Goal: Information Seeking & Learning: Learn about a topic

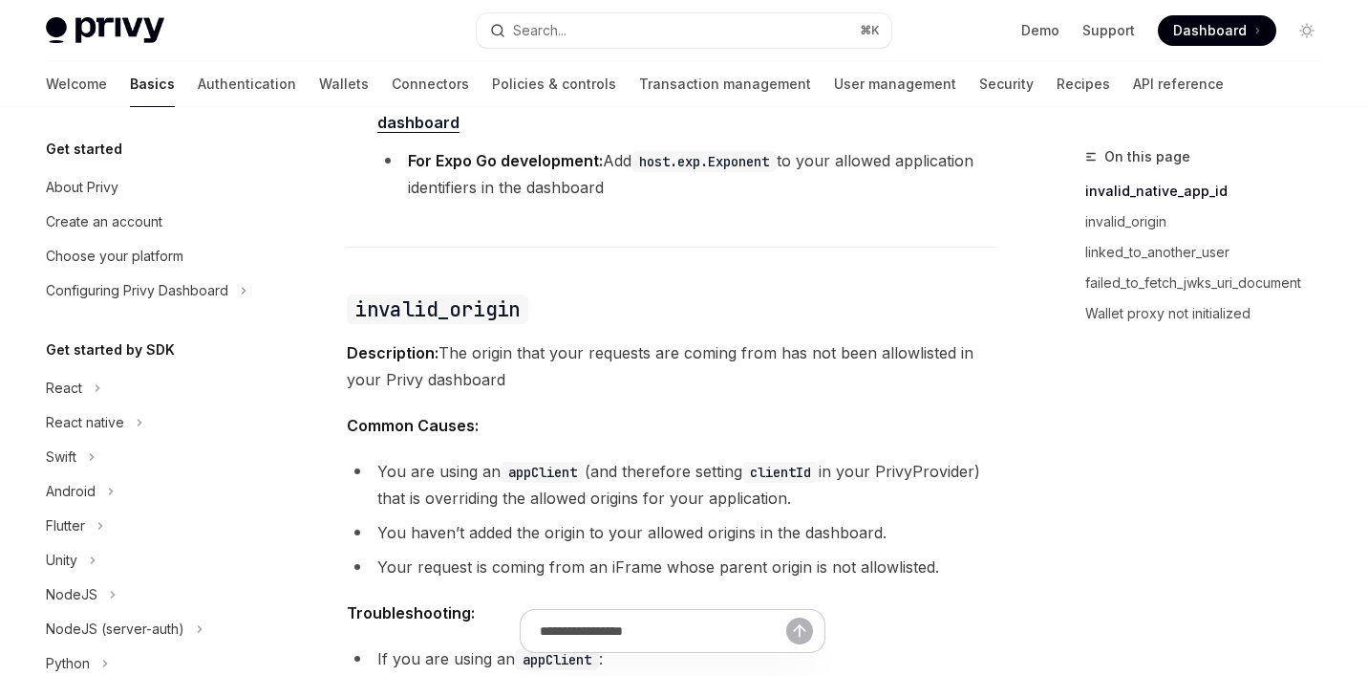
scroll to position [410, 0]
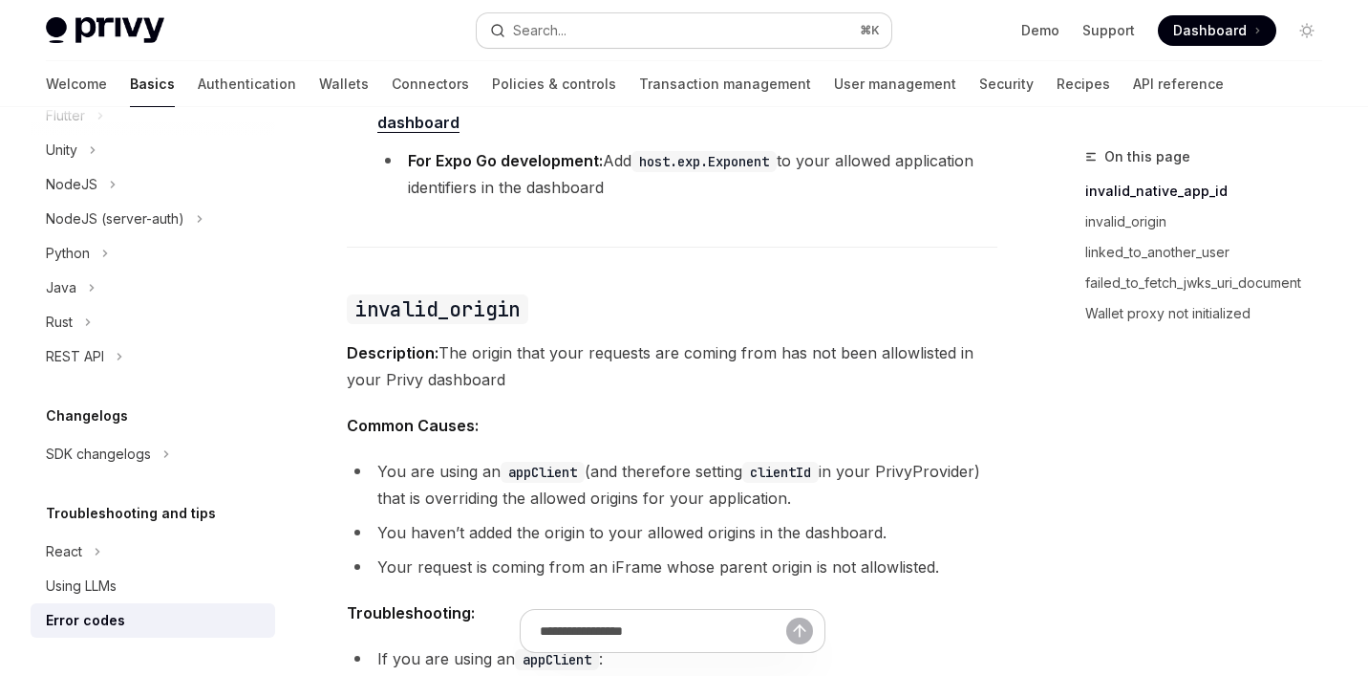
click at [507, 32] on div "Search..." at bounding box center [528, 30] width 76 height 23
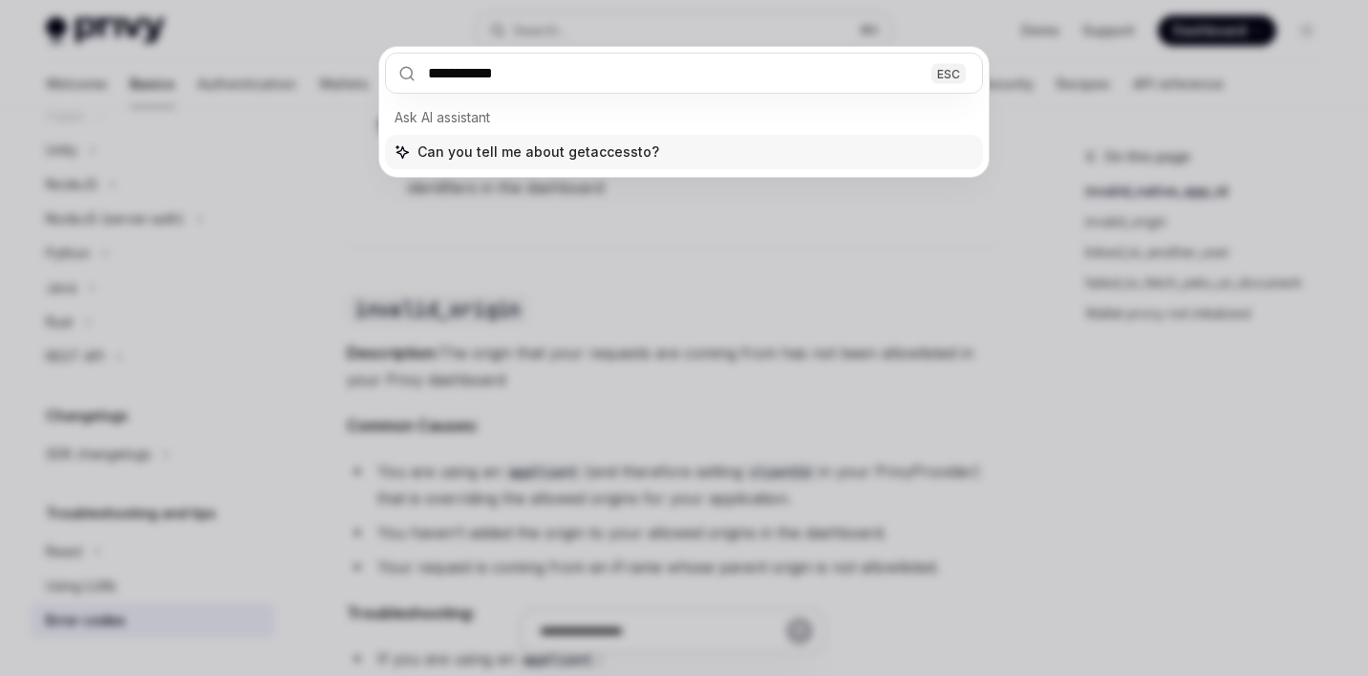
type input "**********"
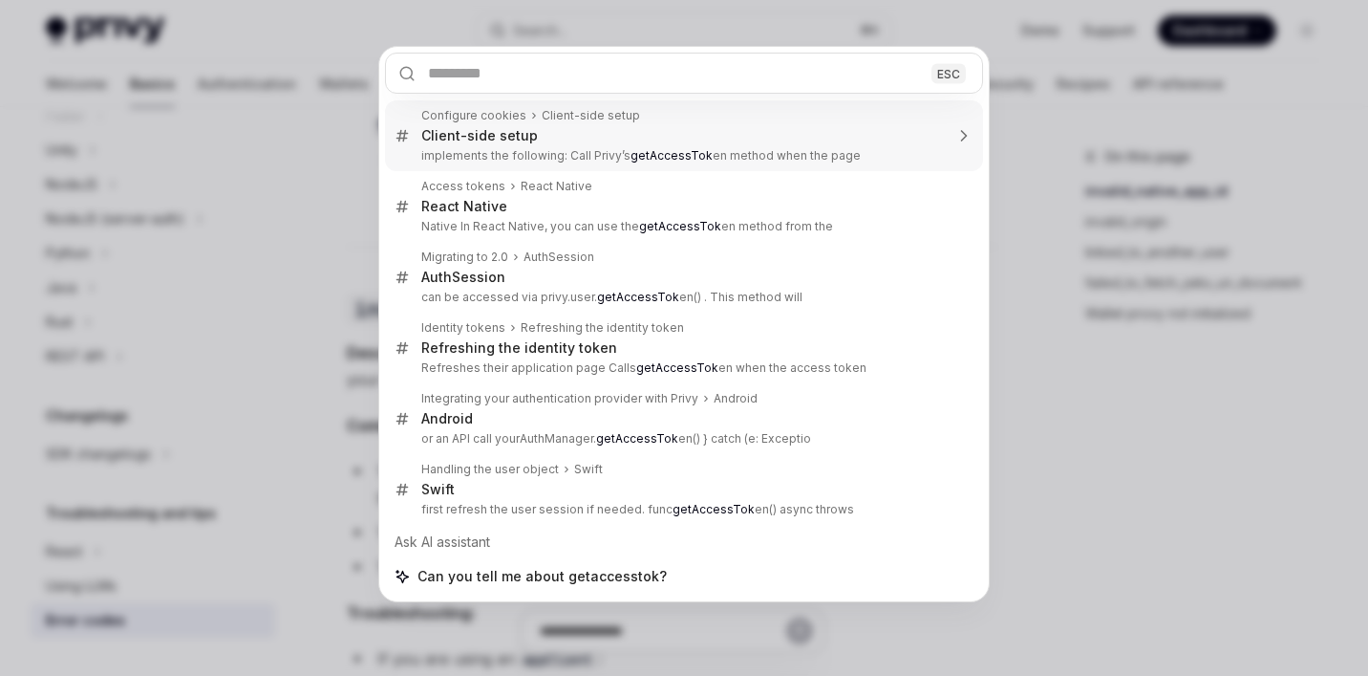
type textarea "*"
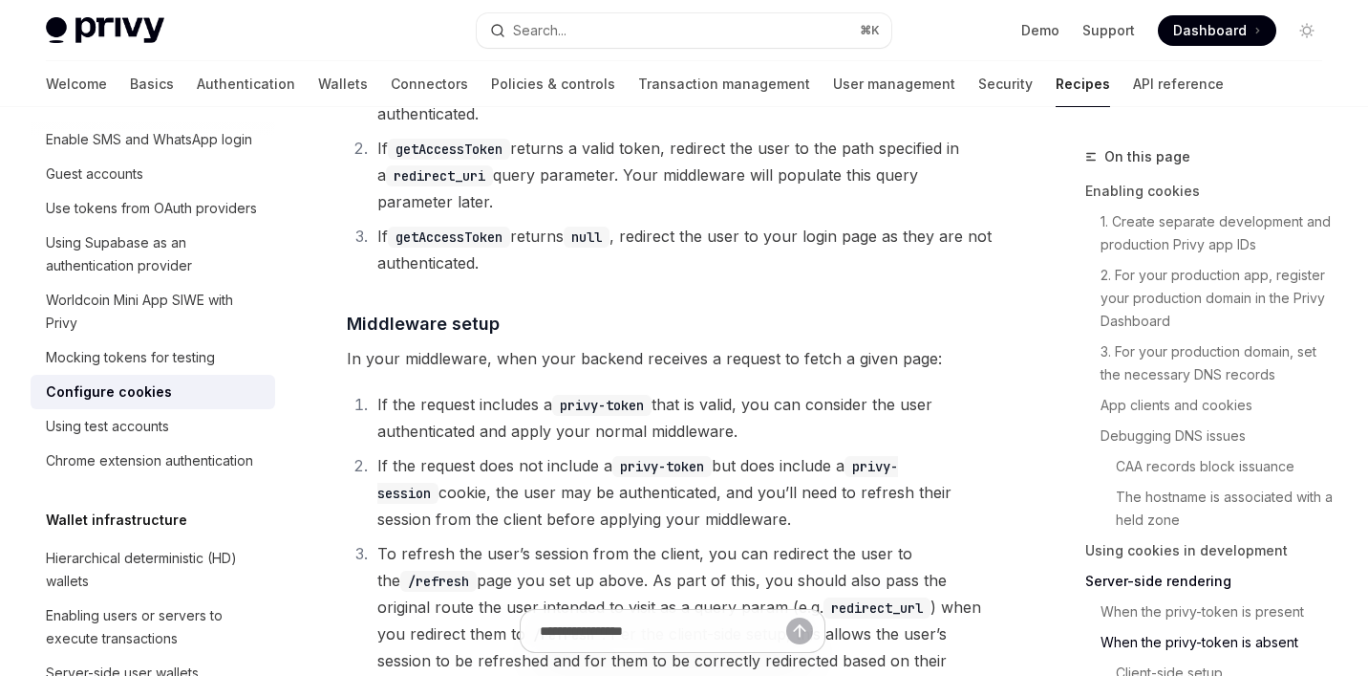
scroll to position [5462, 0]
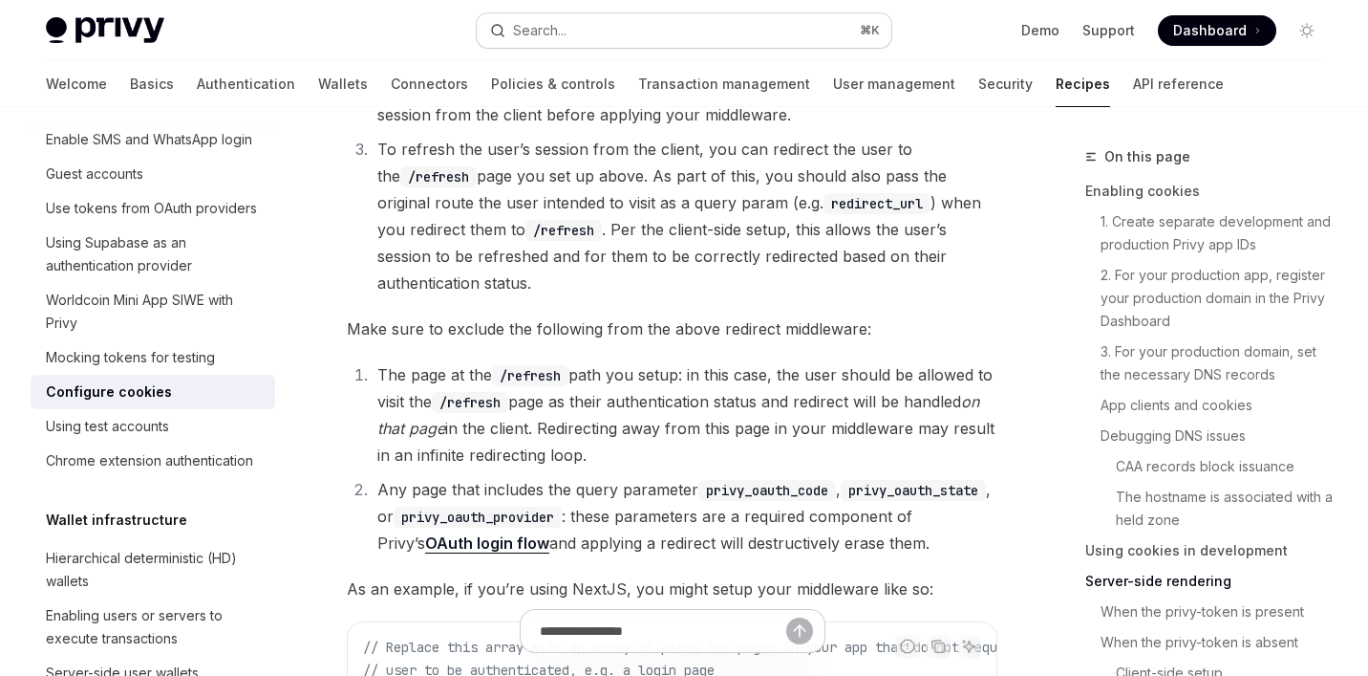
click at [602, 17] on button "Search... ⌘ K" at bounding box center [685, 30] width 416 height 34
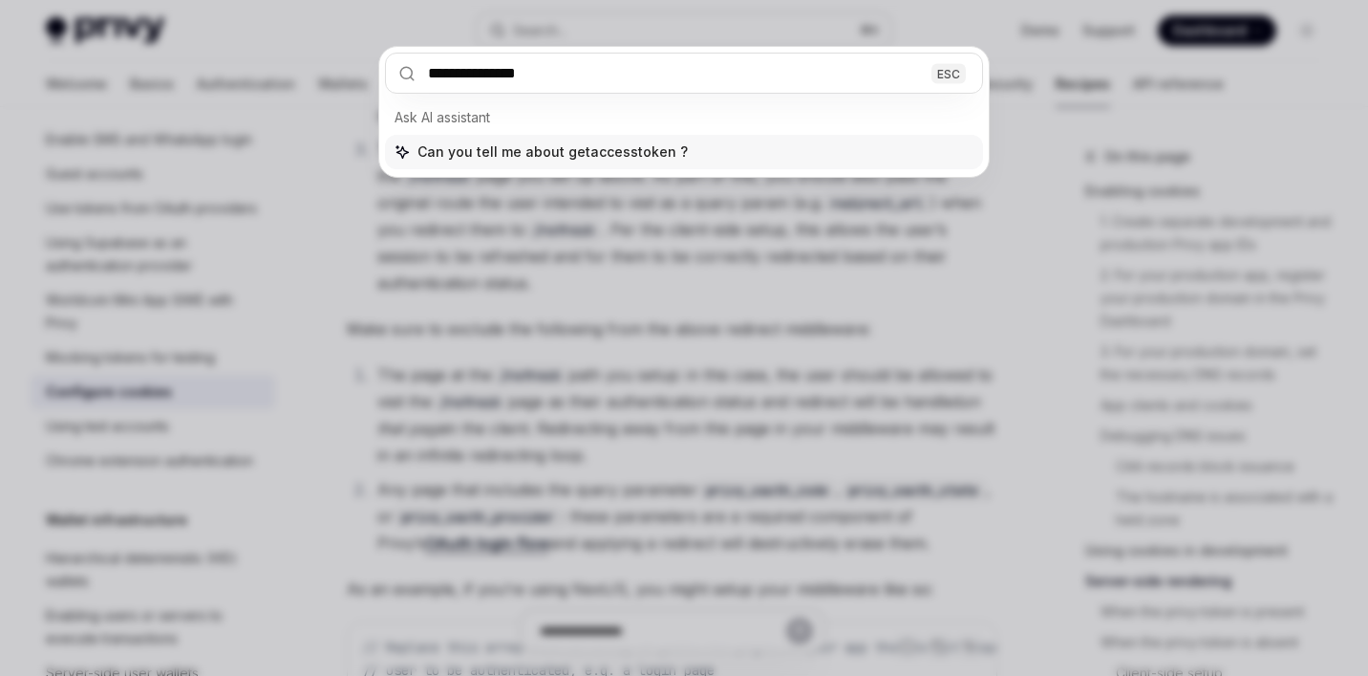
type input "**********"
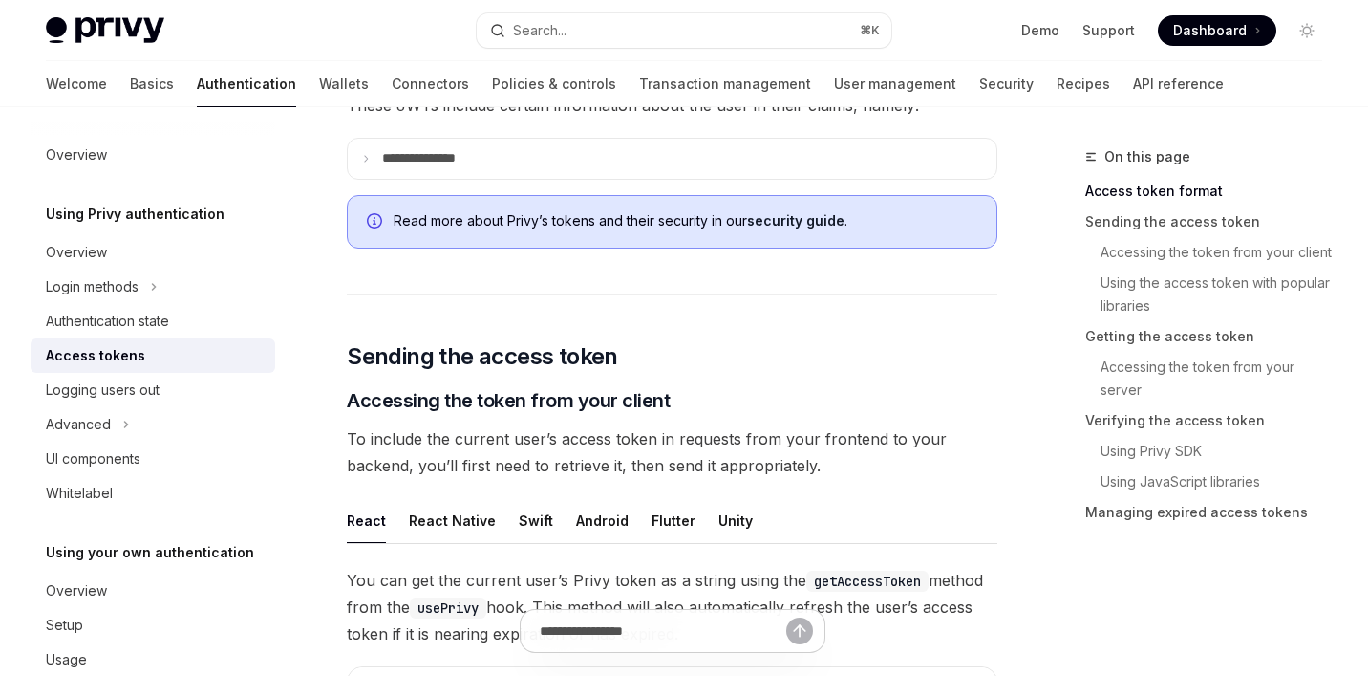
scroll to position [539, 0]
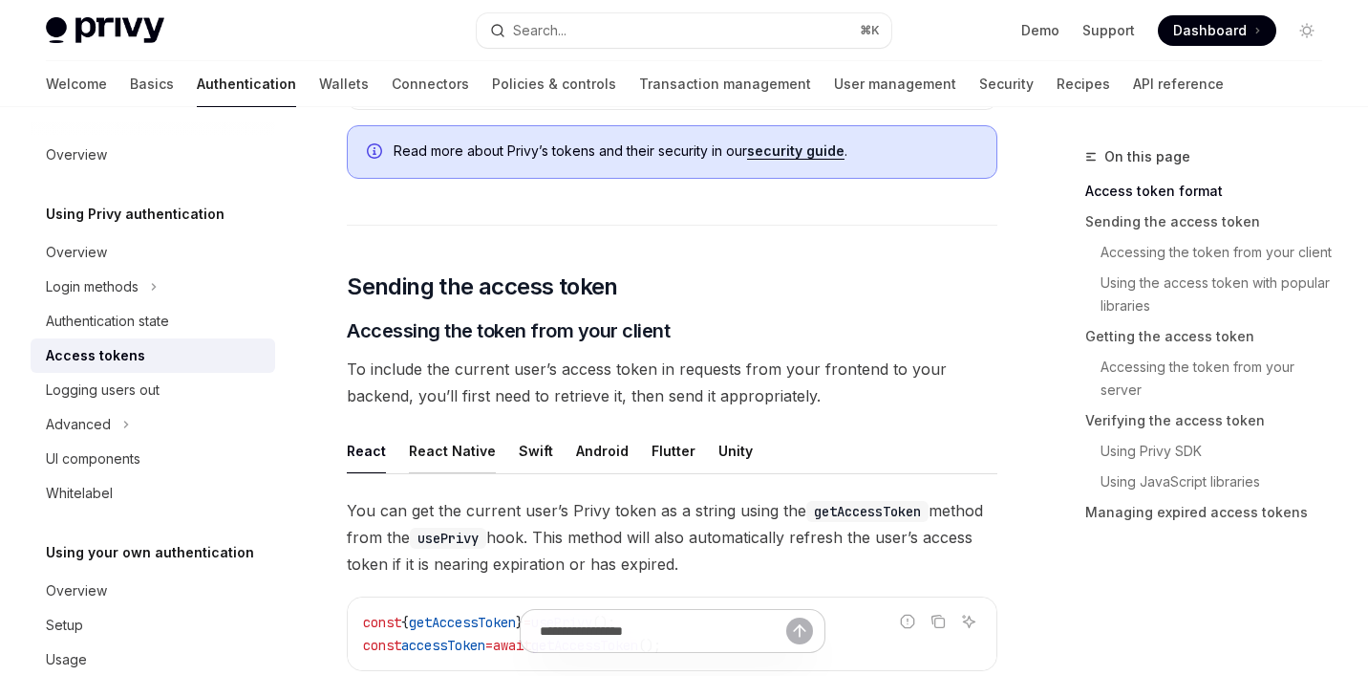
click at [426, 440] on button "React Native" at bounding box center [452, 450] width 87 height 45
type textarea "*"
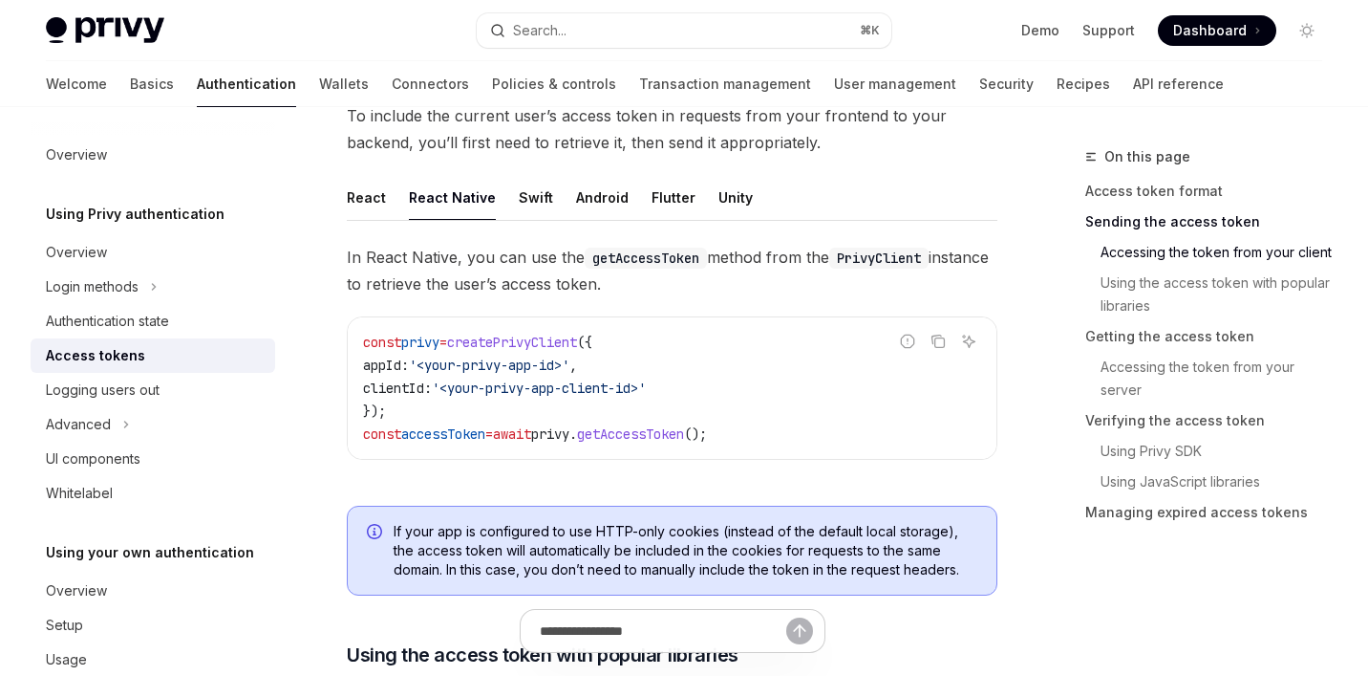
scroll to position [860, 0]
click at [941, 340] on icon "Copy the contents from the code block" at bounding box center [938, 341] width 15 height 15
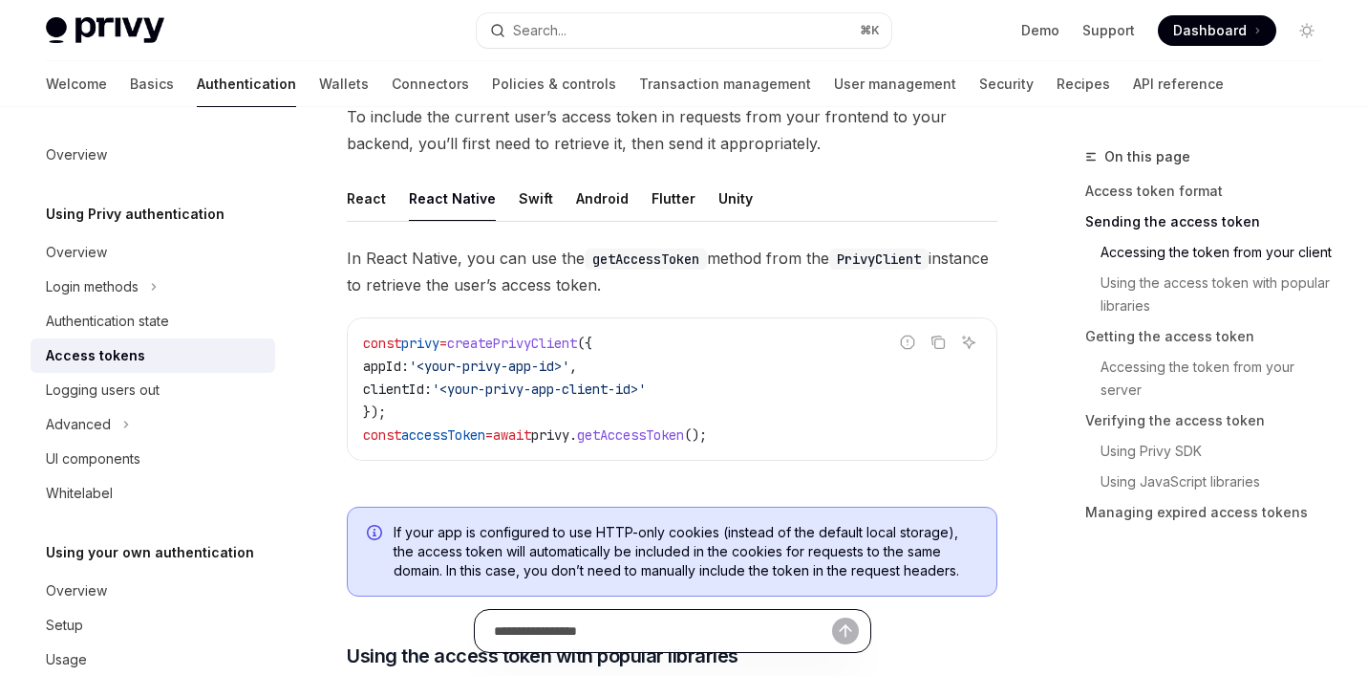
click at [700, 637] on input "Ask a question..." at bounding box center [663, 631] width 338 height 42
paste input "**********"
type input "**********"
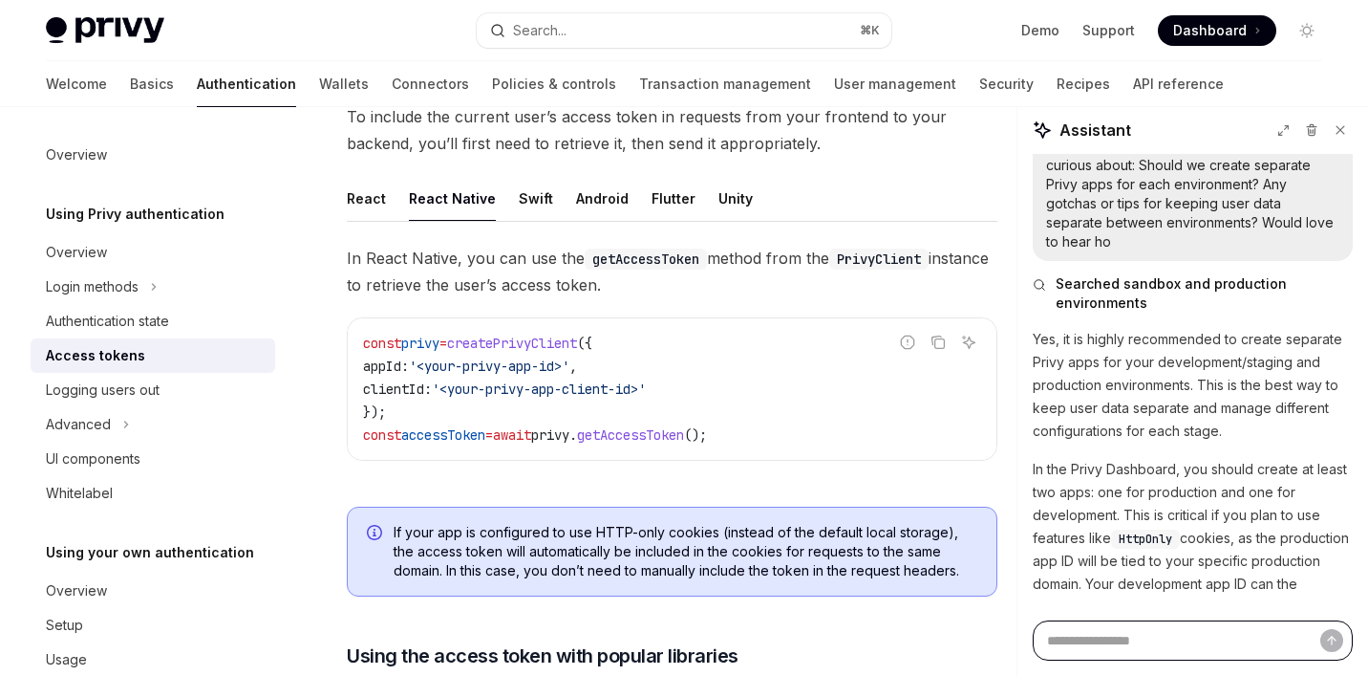
type textarea "*"
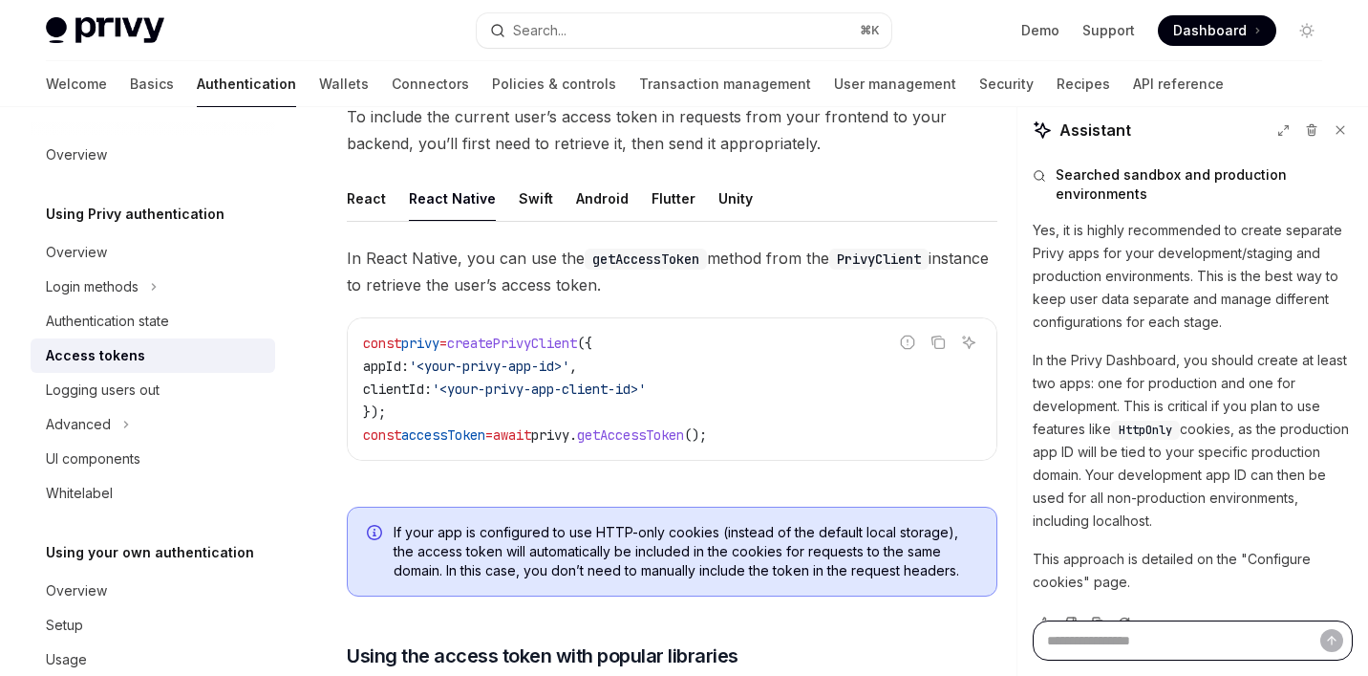
scroll to position [264, 0]
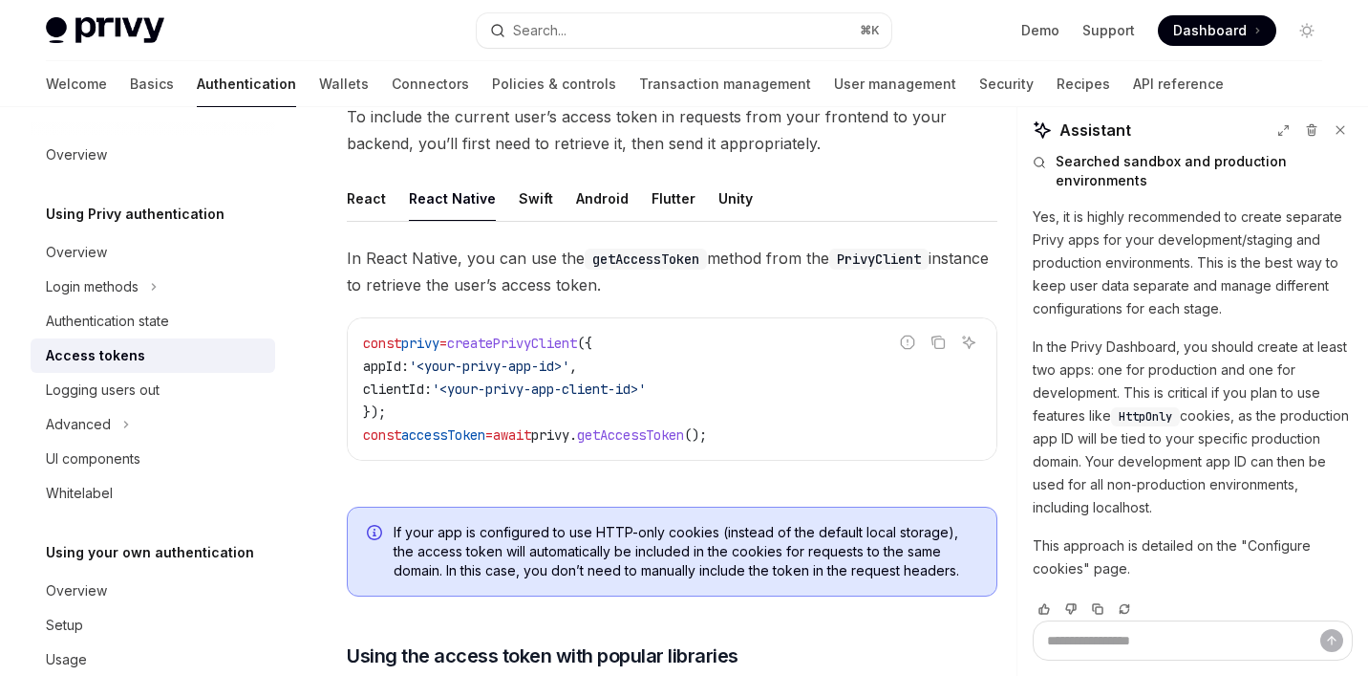
drag, startPoint x: 1179, startPoint y: 490, endPoint x: 1112, endPoint y: 436, distance: 86.3
click at [1112, 436] on p "In the Privy Dashboard, you should create at least two apps: one for production…" at bounding box center [1193, 426] width 320 height 183
click at [1149, 462] on p "In the Privy Dashboard, you should create at least two apps: one for production…" at bounding box center [1193, 426] width 320 height 183
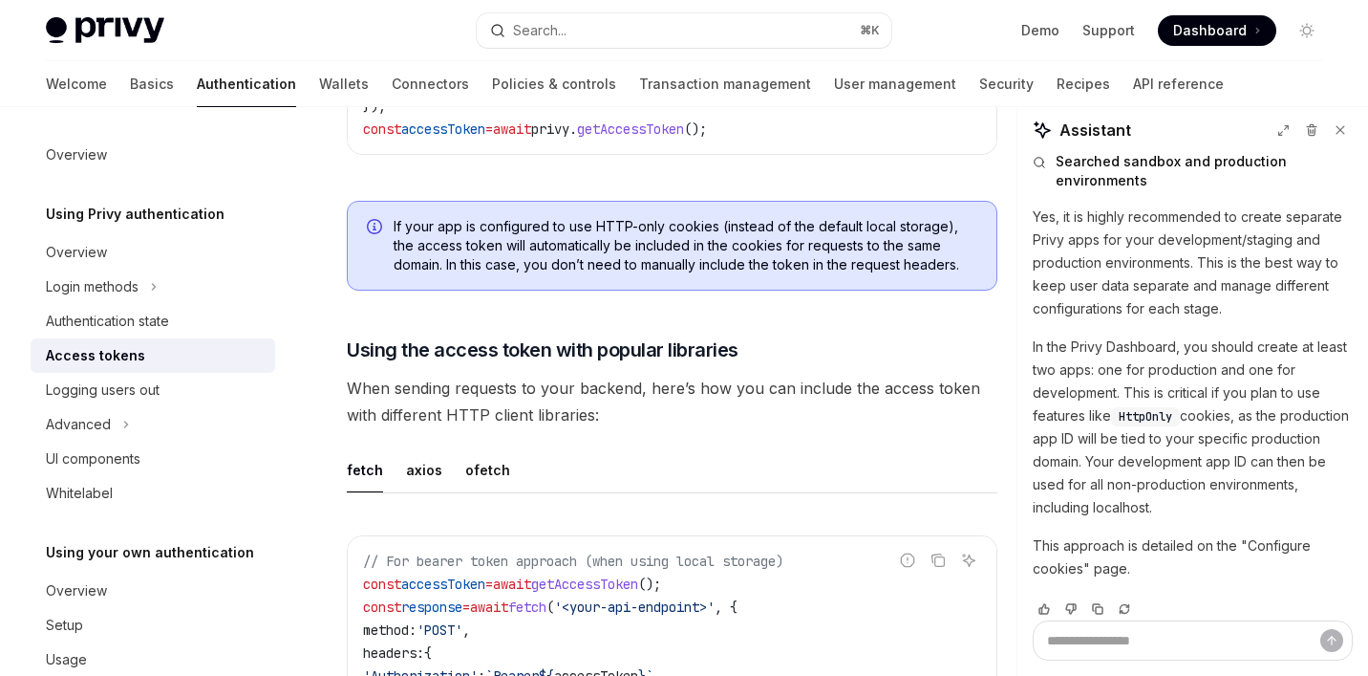
scroll to position [1428, 0]
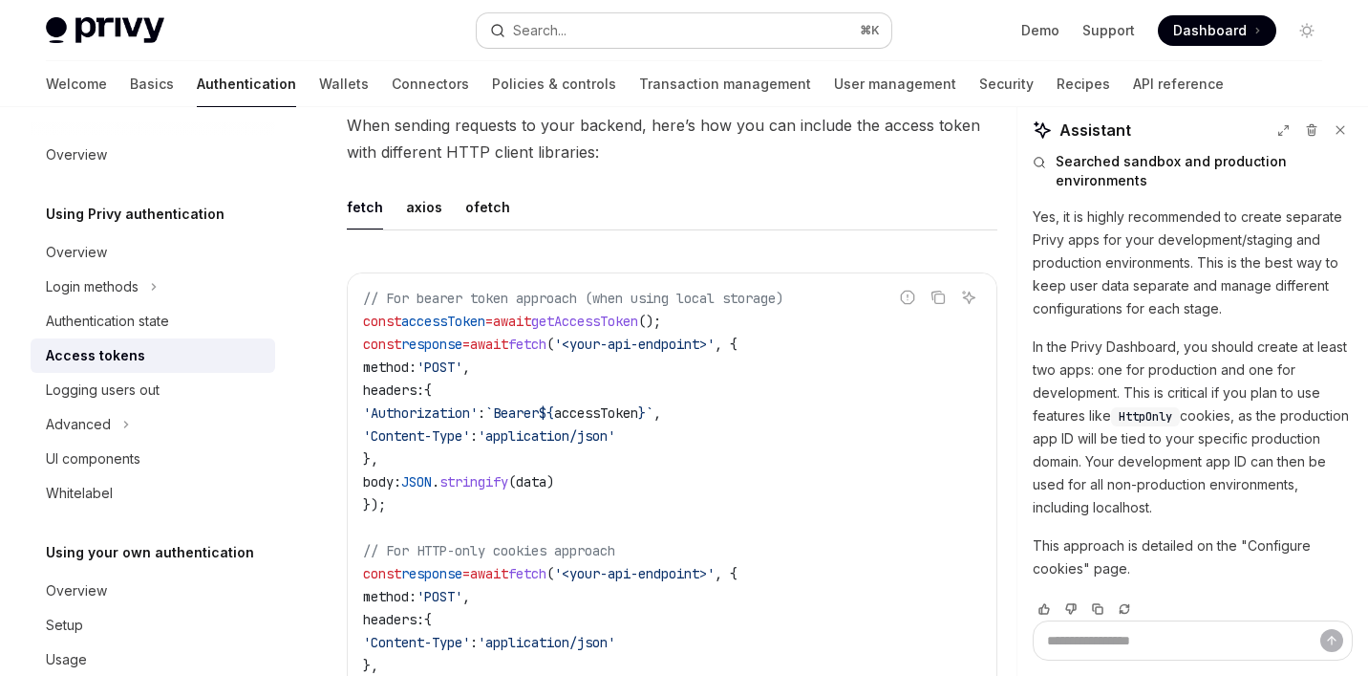
click at [724, 33] on button "Search... ⌘ K" at bounding box center [685, 30] width 416 height 34
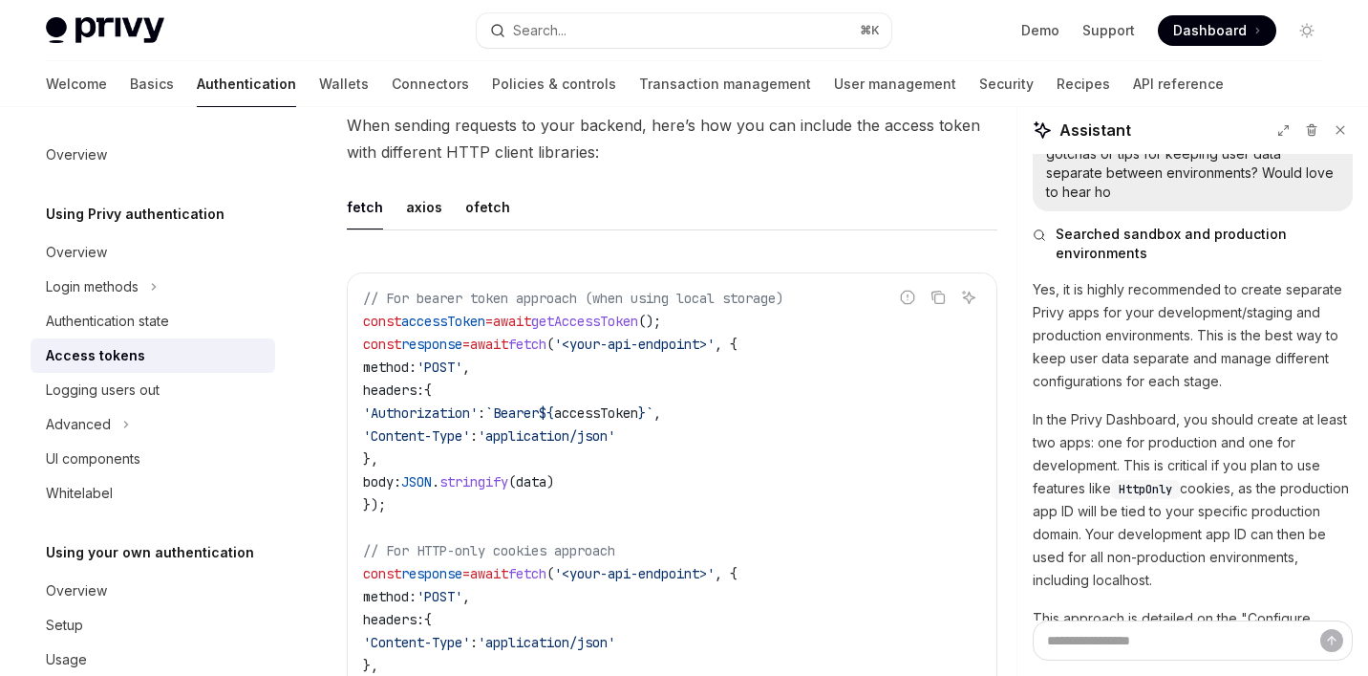
scroll to position [150, 0]
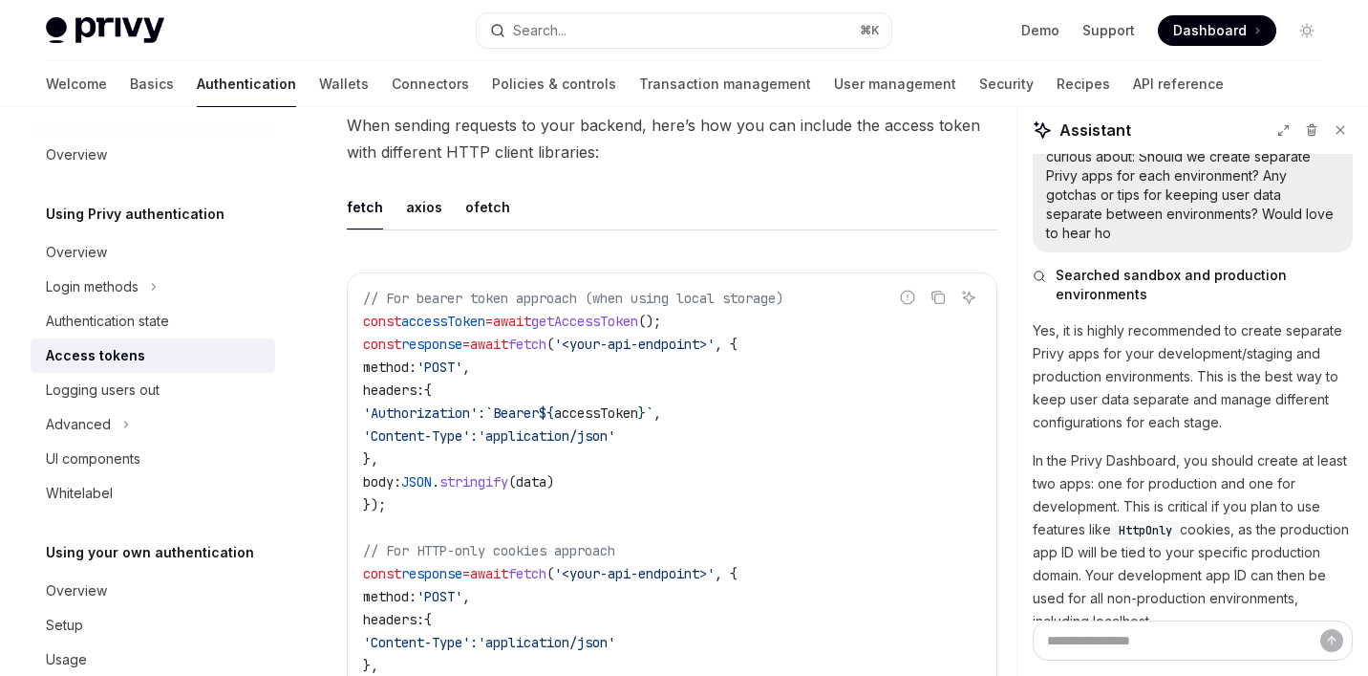
drag, startPoint x: 1162, startPoint y: 484, endPoint x: 1039, endPoint y: 300, distance: 221.8
click at [1039, 319] on div "Yes, it is highly recommended to create separate Privy apps for your developmen…" at bounding box center [1193, 508] width 320 height 378
copy div "es, it is highly recommended to create separate Privy apps for your development…"
click at [1199, 630] on textarea "Ask a question..." at bounding box center [1193, 640] width 320 height 40
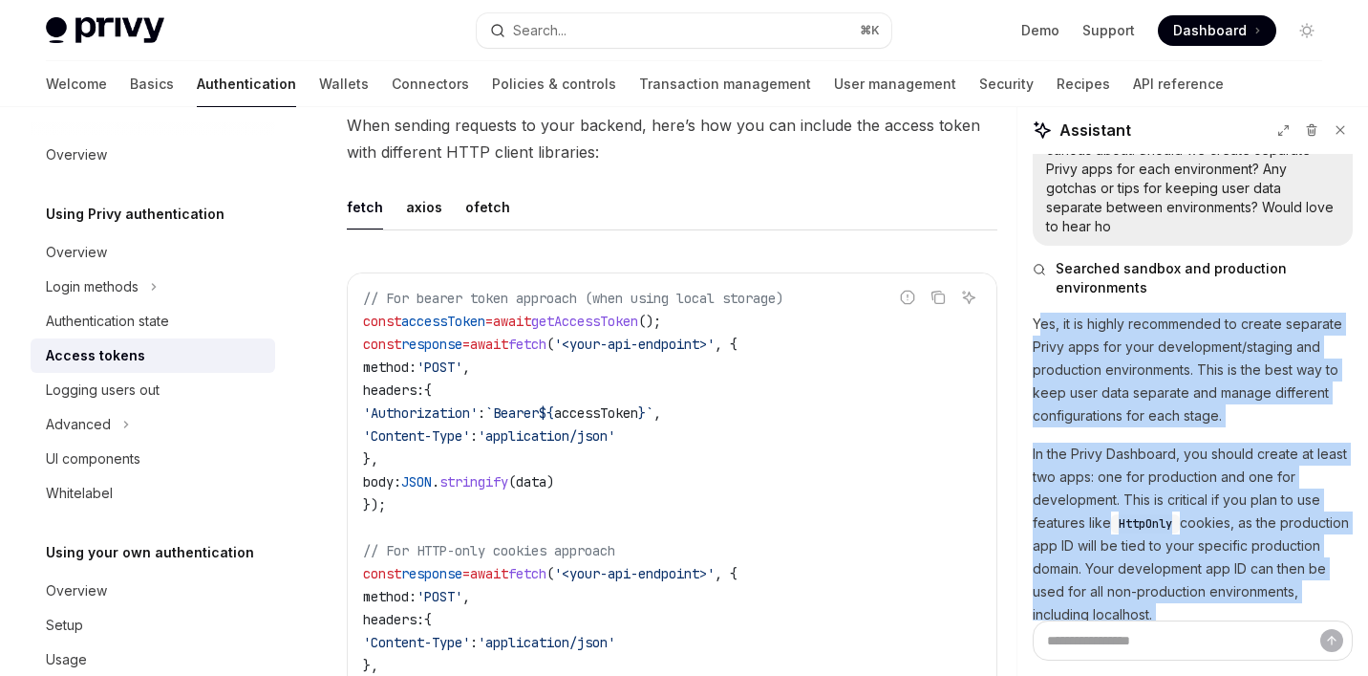
drag, startPoint x: 1188, startPoint y: 613, endPoint x: 1037, endPoint y: 300, distance: 347.9
click at [1037, 312] on div "Yes, it is highly recommended to create separate Privy apps for your developmen…" at bounding box center [1193, 501] width 320 height 378
copy div "es, it is highly recommended to create separate Privy apps for your development…"
drag, startPoint x: 1036, startPoint y: 300, endPoint x: 1176, endPoint y: 589, distance: 320.9
click at [1176, 589] on div "Yes, it is highly recommended to create separate Privy apps for your developmen…" at bounding box center [1193, 501] width 320 height 378
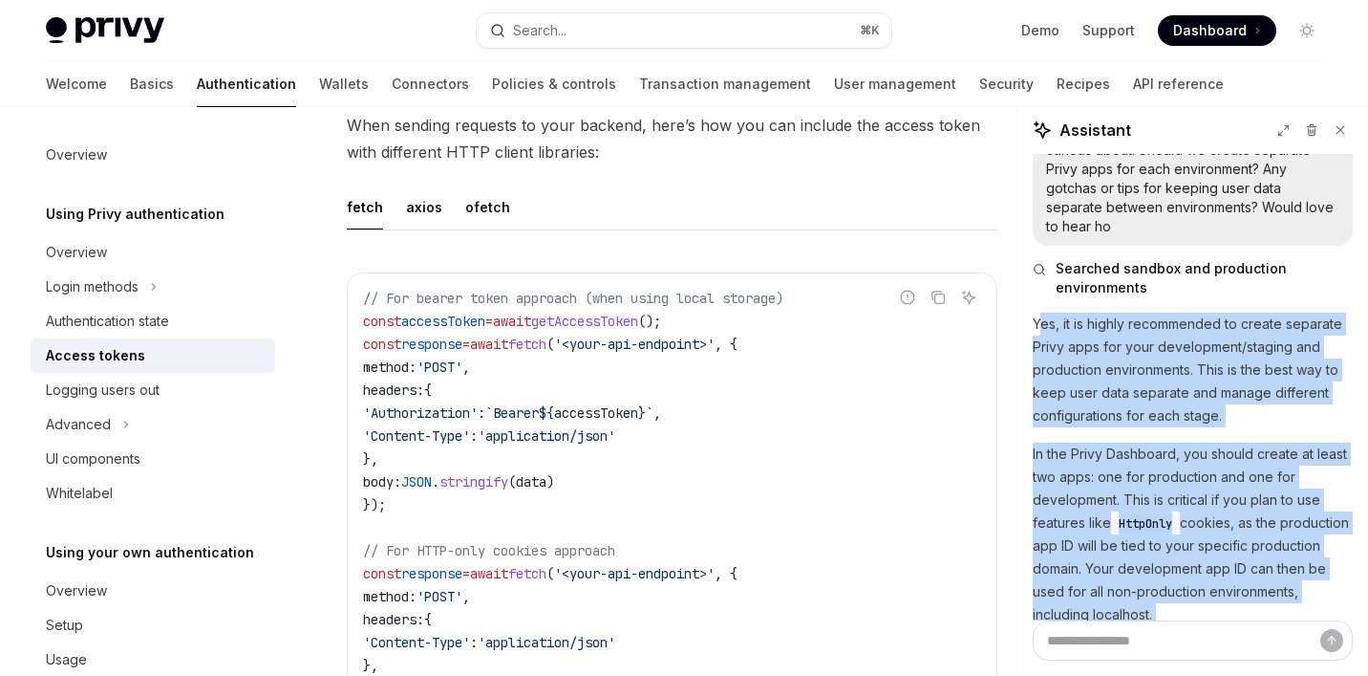
copy div "Yes, it is highly recommended to create separate Privy apps for your developmen…"
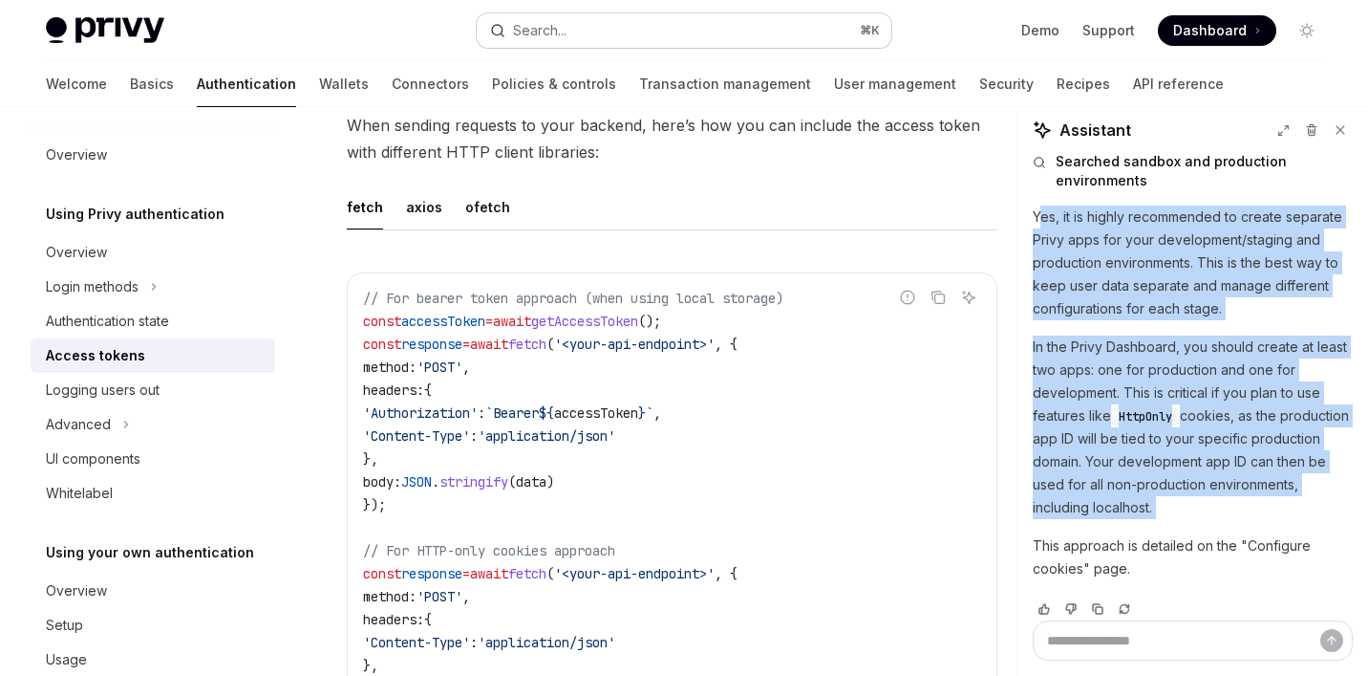
click at [534, 37] on div "Search..." at bounding box center [540, 30] width 54 height 23
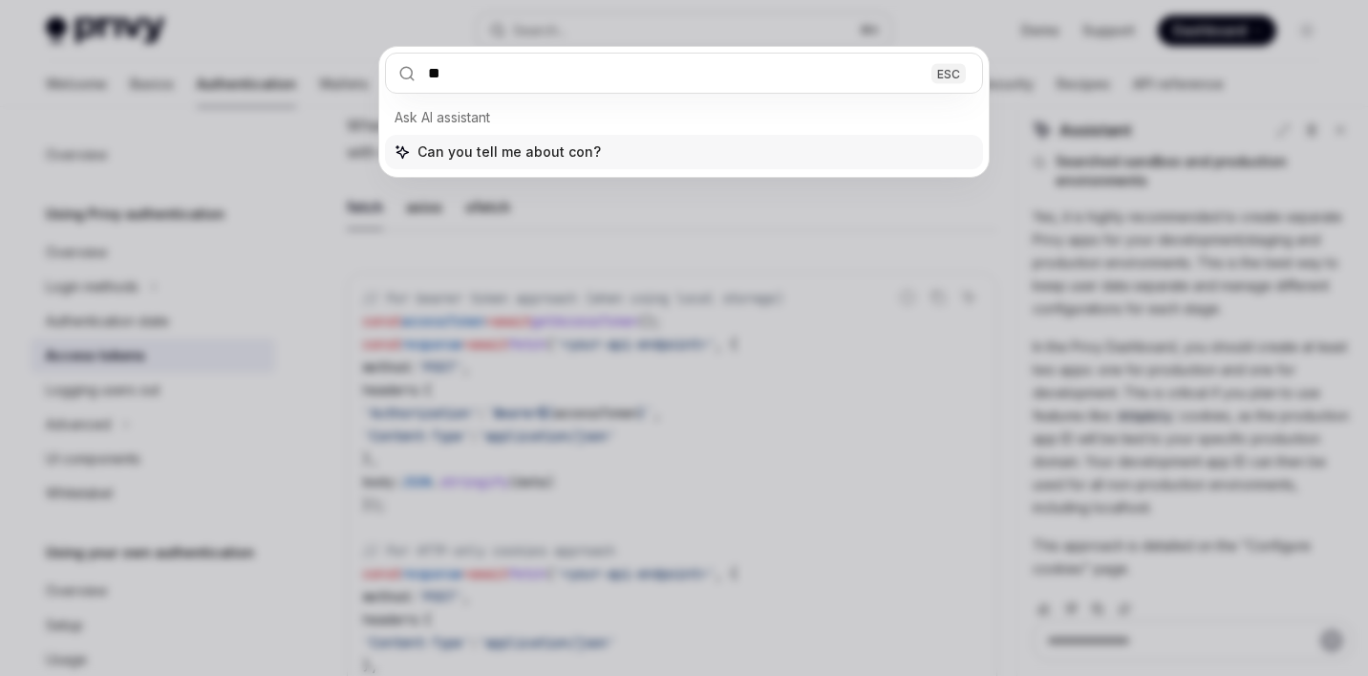
type input "*"
type input "******"
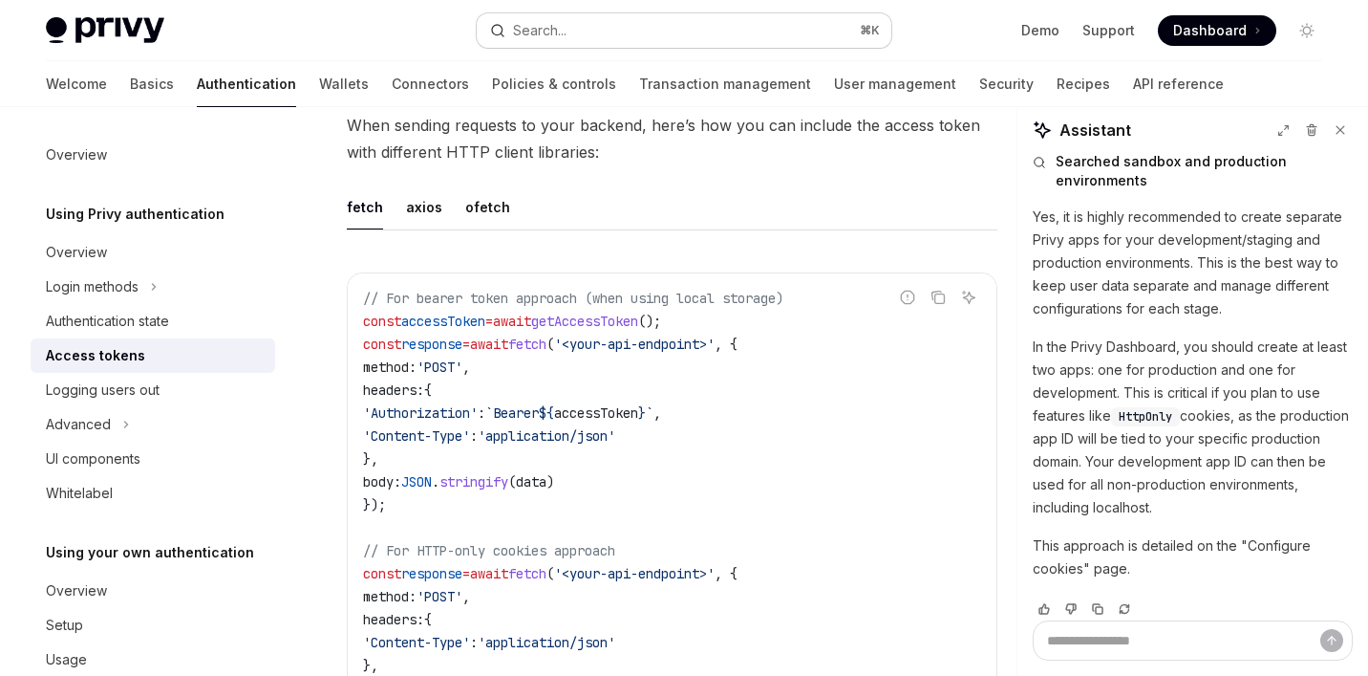
click at [592, 32] on button "Search... ⌘ K" at bounding box center [685, 30] width 416 height 34
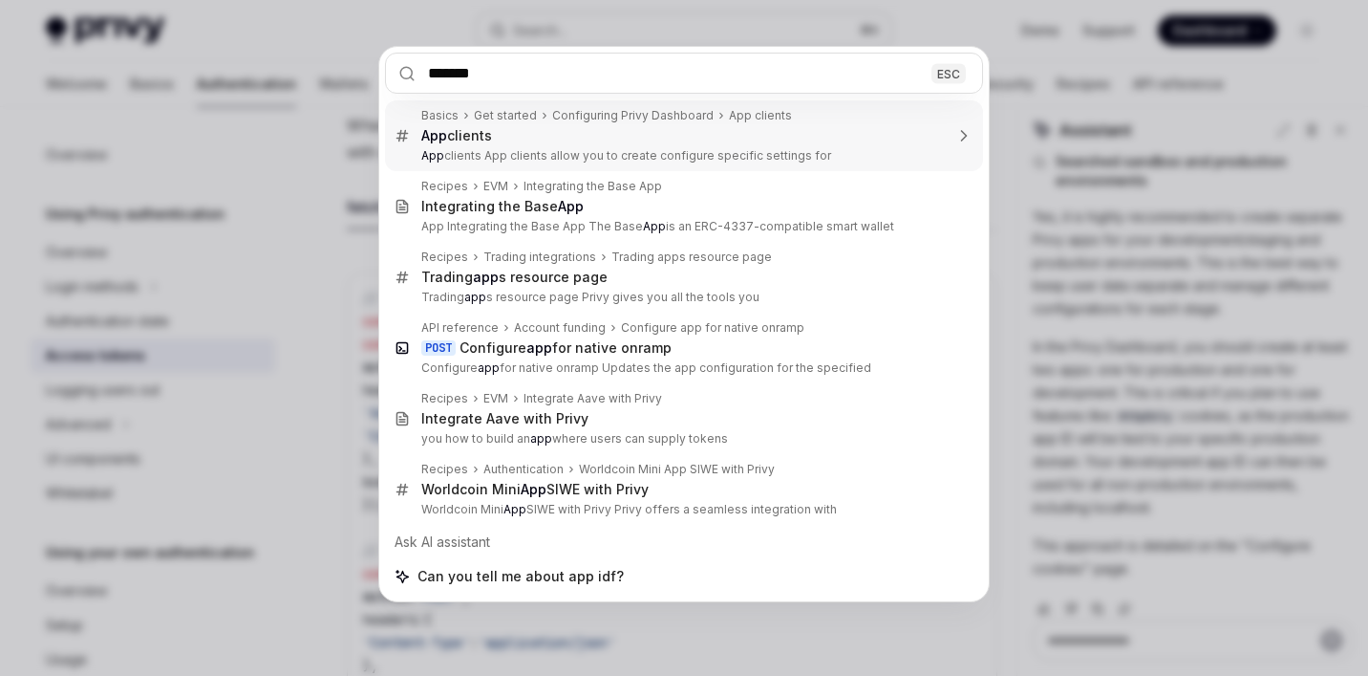
type input "******"
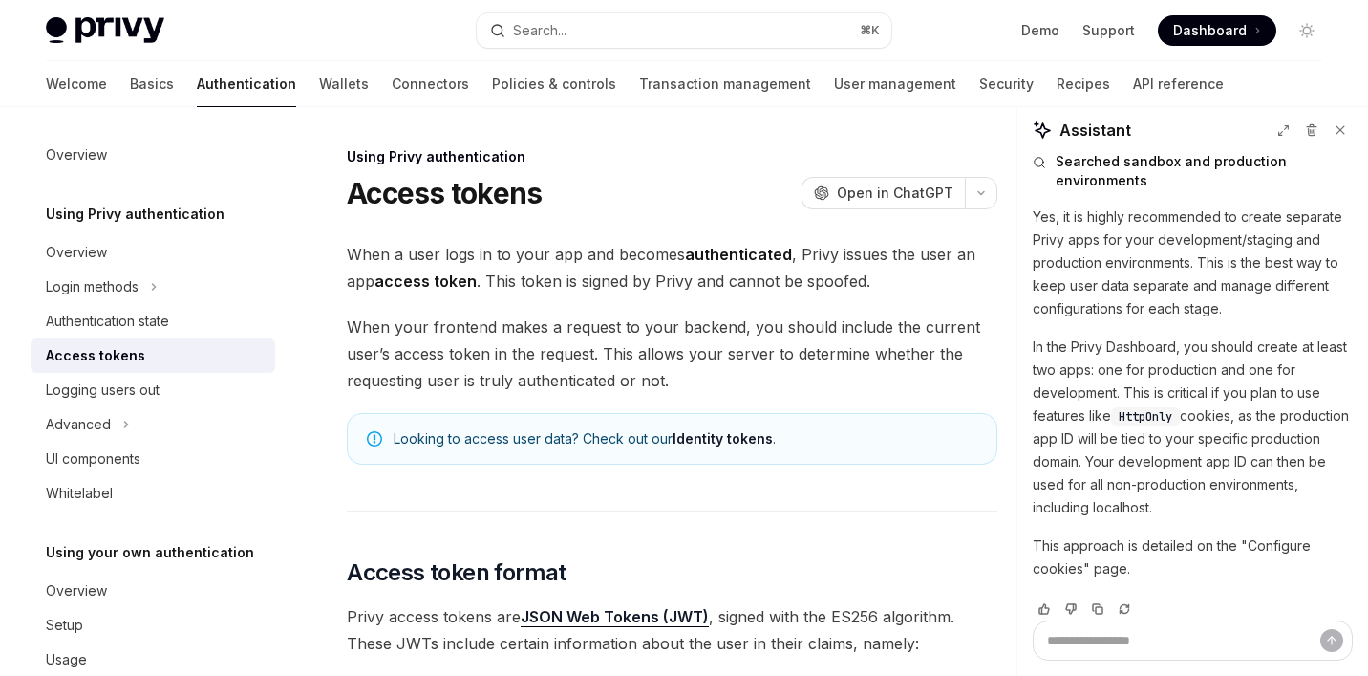
scroll to position [64, 0]
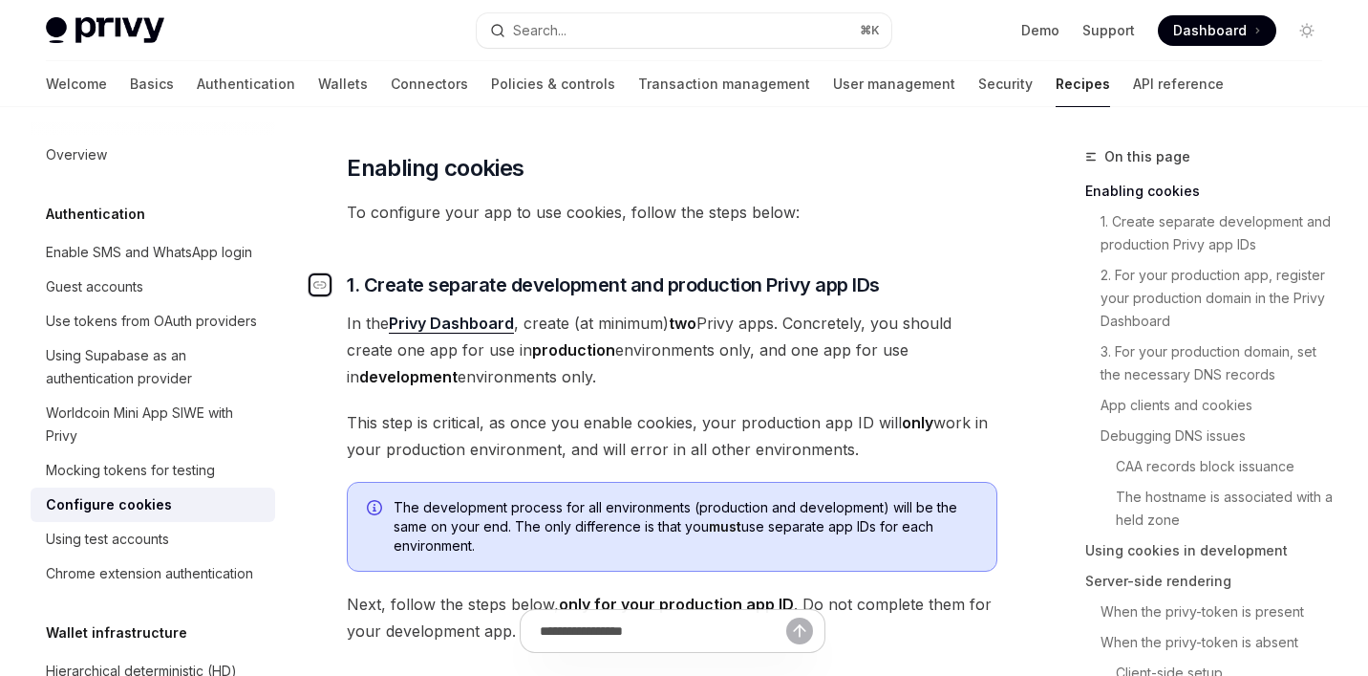
click at [329, 288] on div "Navigate to header" at bounding box center [320, 284] width 23 height 23
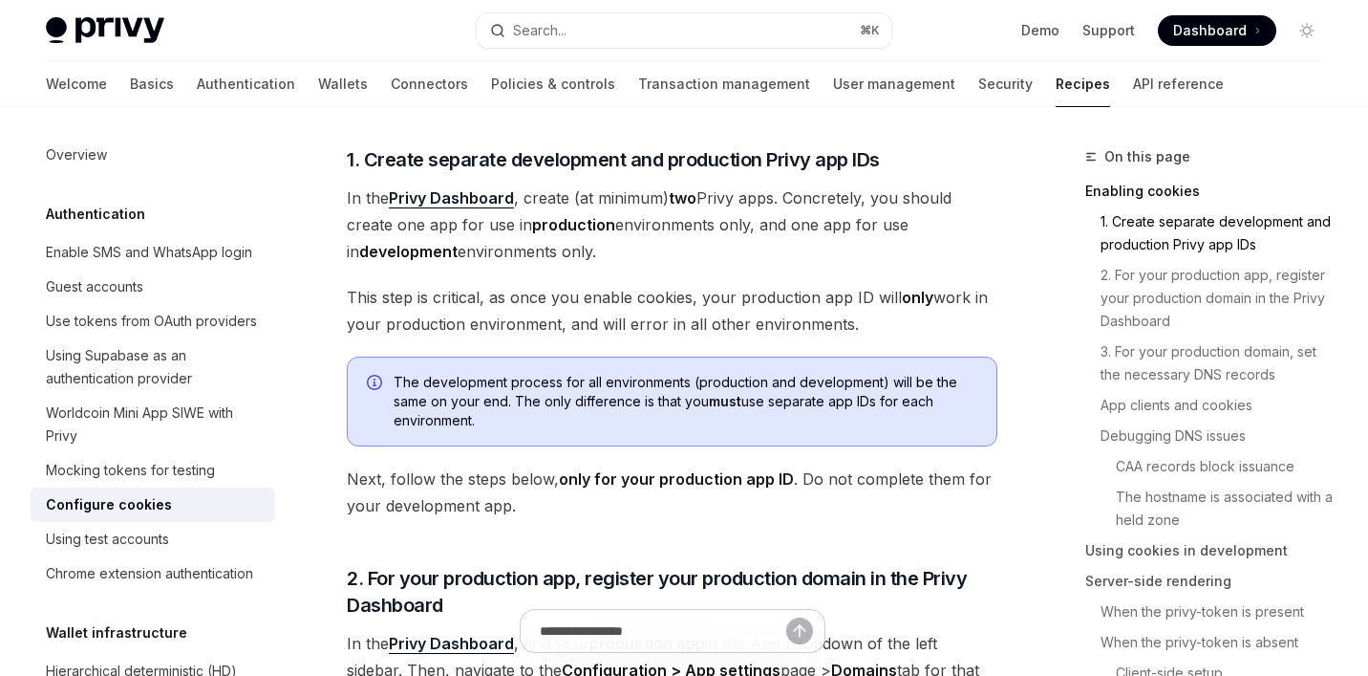
scroll to position [512, 0]
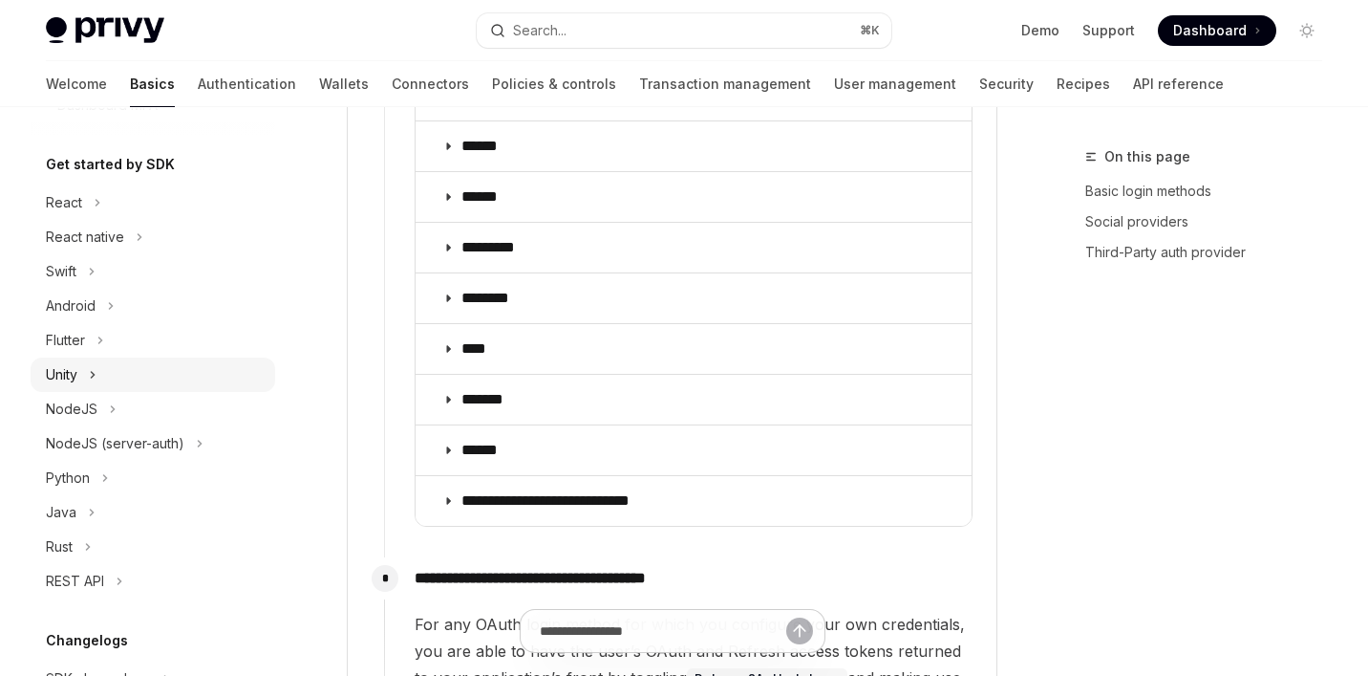
scroll to position [376, 0]
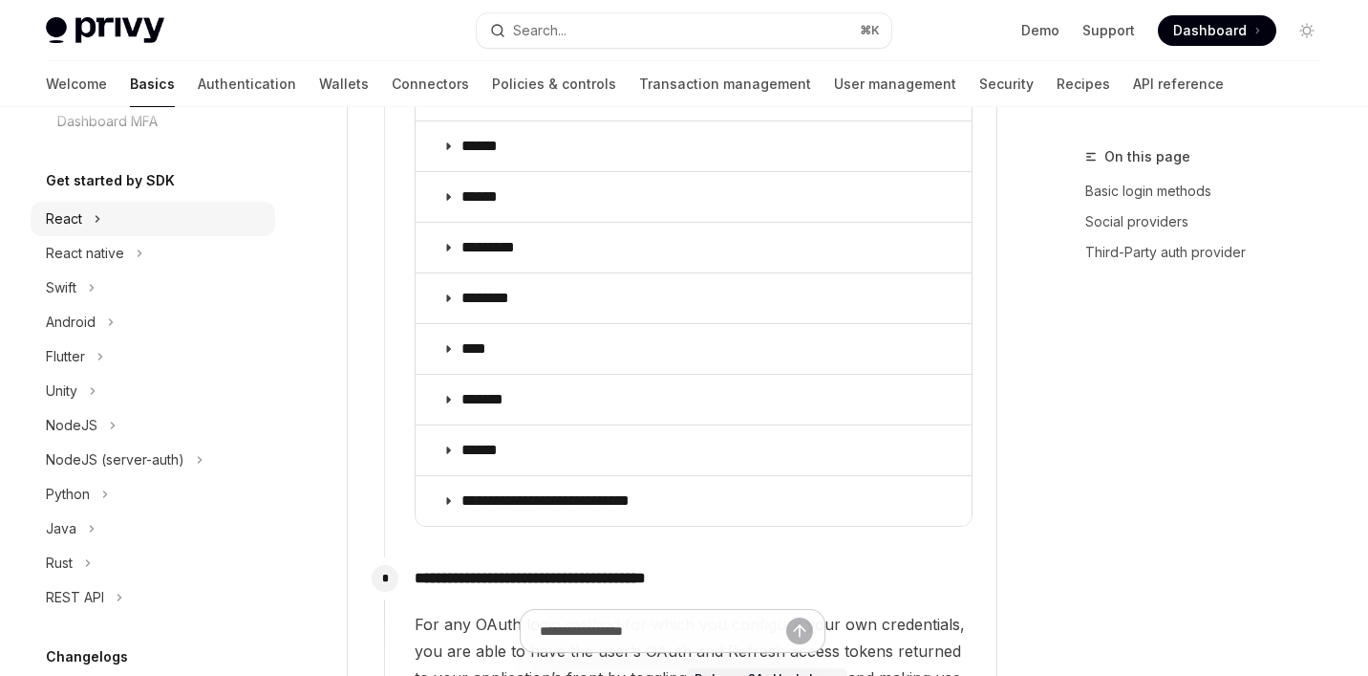
click at [124, 226] on button "React" at bounding box center [153, 219] width 245 height 34
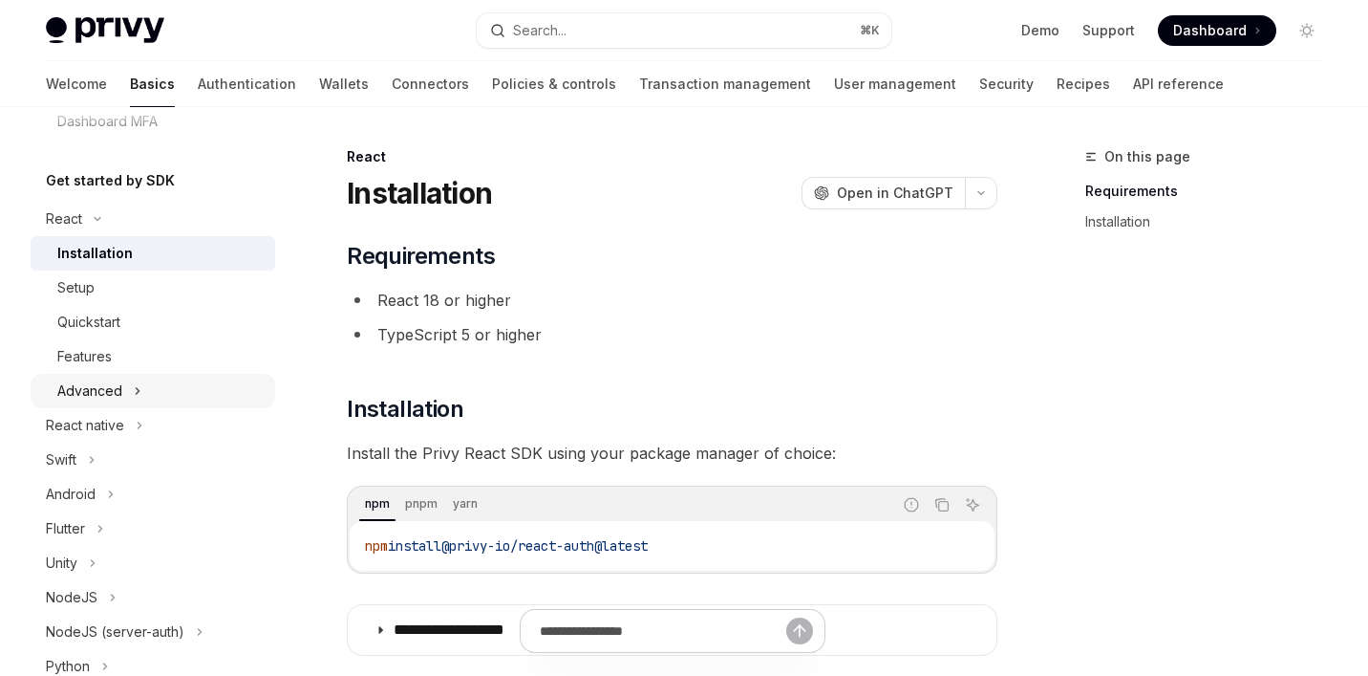
click at [147, 391] on button "Advanced" at bounding box center [153, 391] width 245 height 34
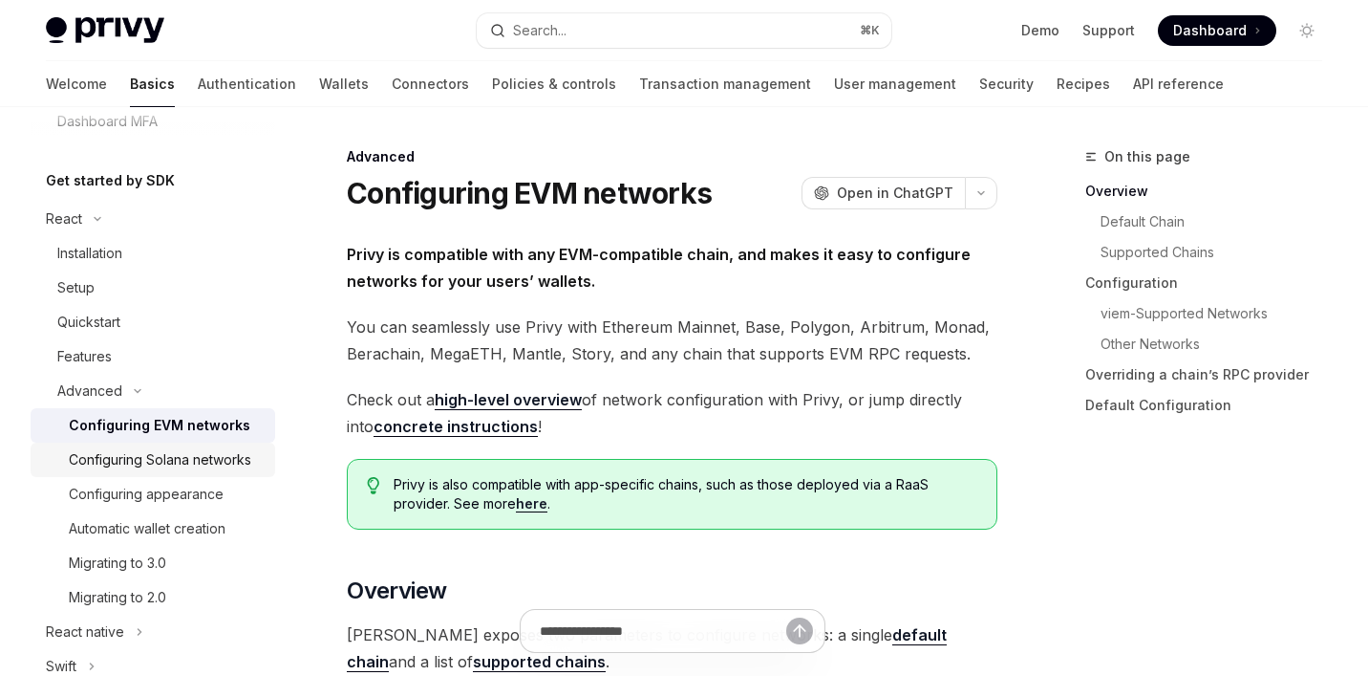
scroll to position [425, 0]
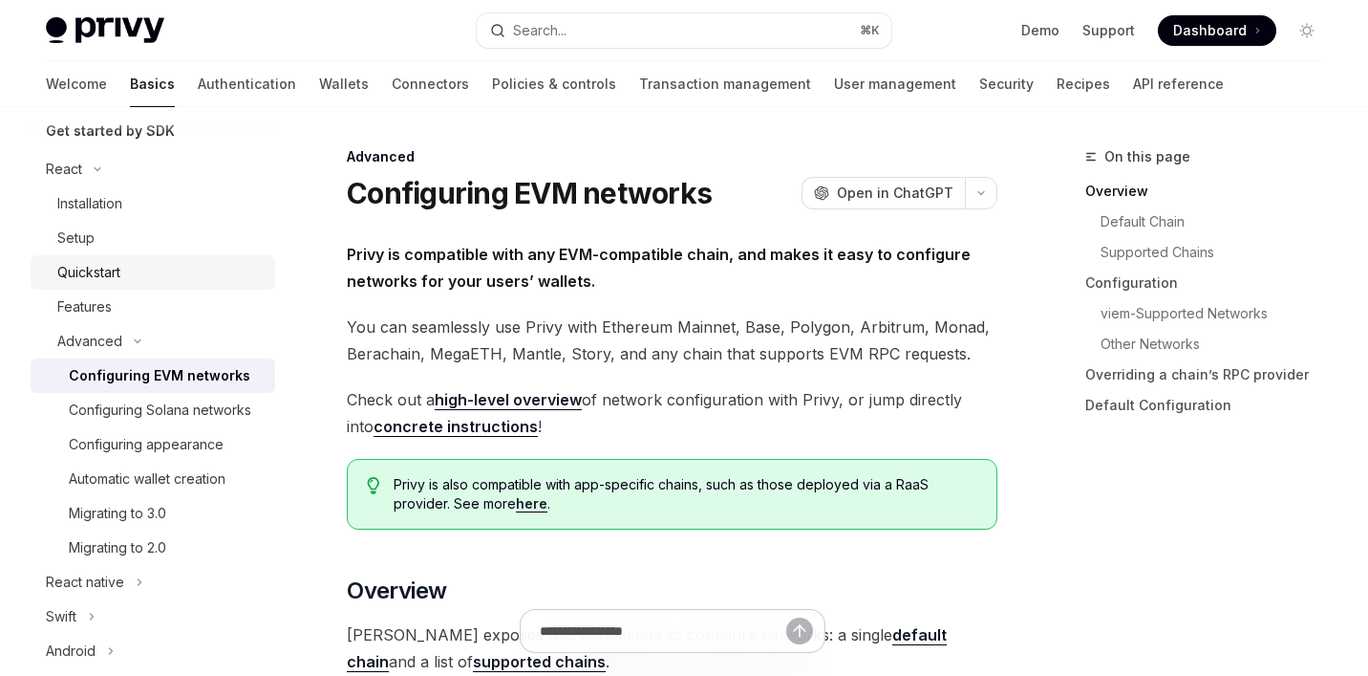
click at [117, 265] on div "Quickstart" at bounding box center [88, 272] width 63 height 23
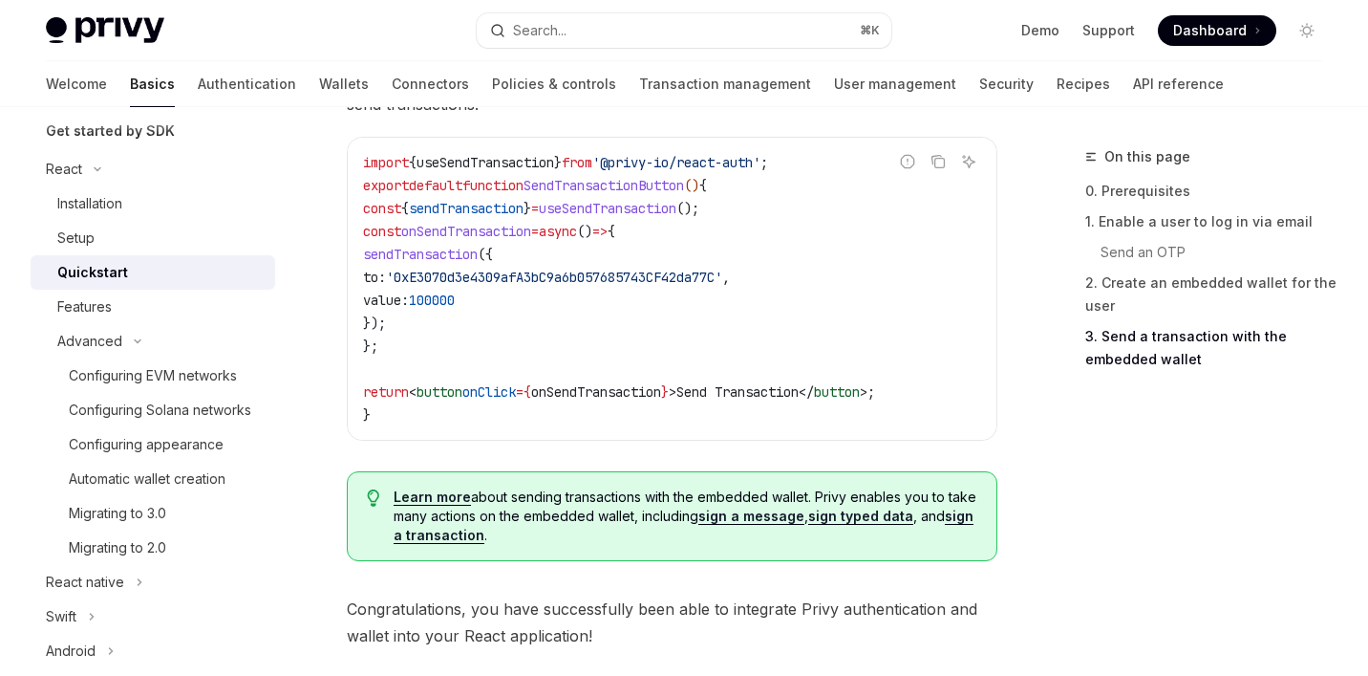
scroll to position [2127, 0]
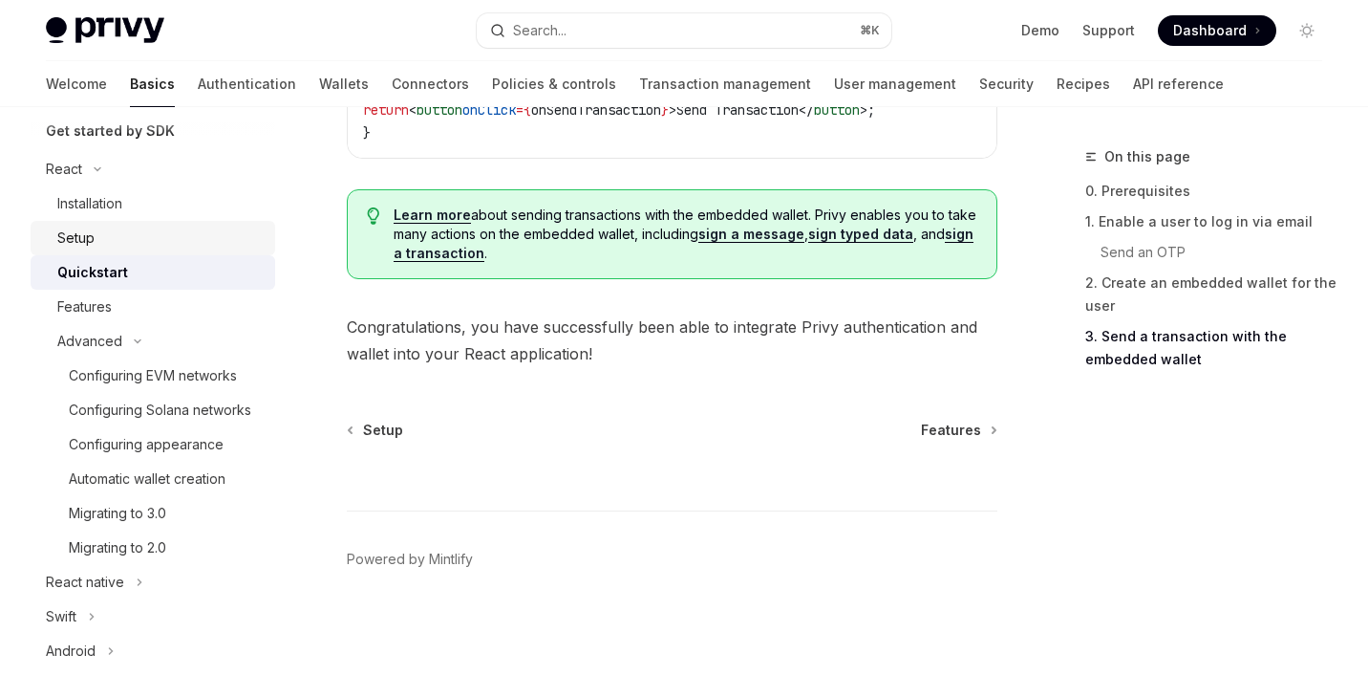
click at [78, 239] on div "Setup" at bounding box center [75, 237] width 37 height 23
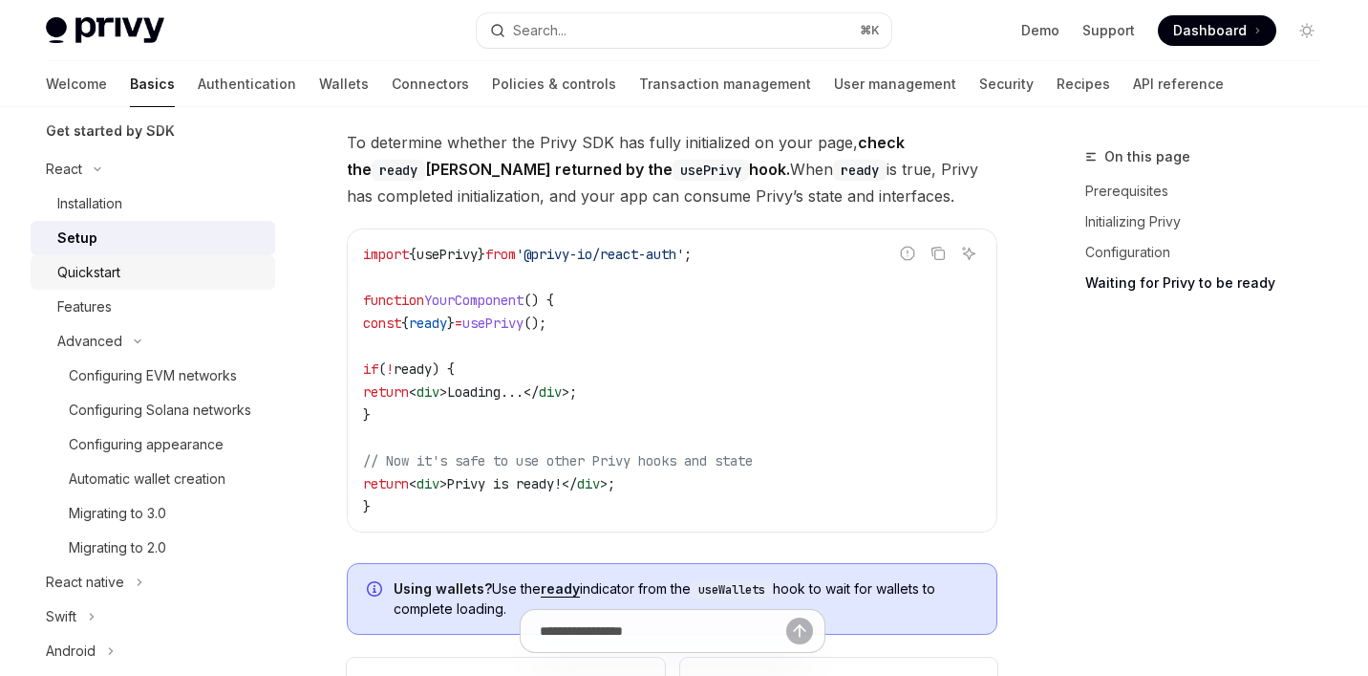
scroll to position [2058, 0]
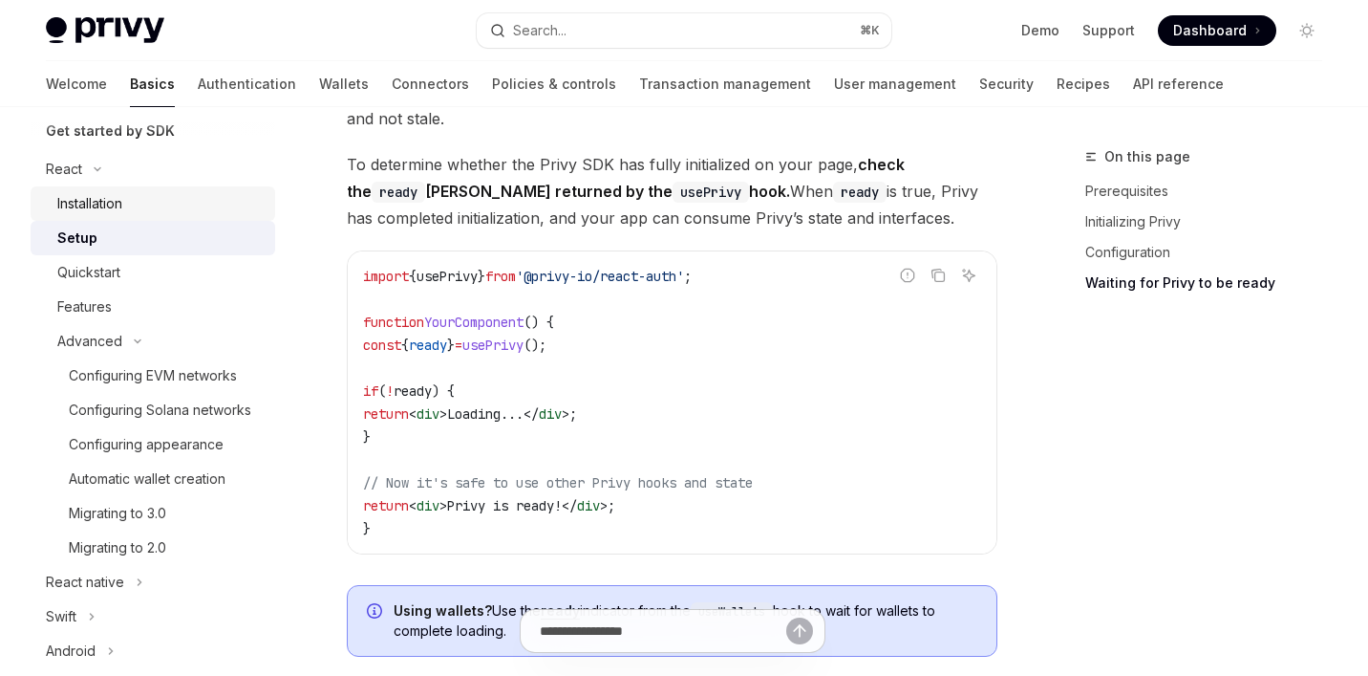
click at [147, 205] on div "Installation" at bounding box center [160, 203] width 206 height 23
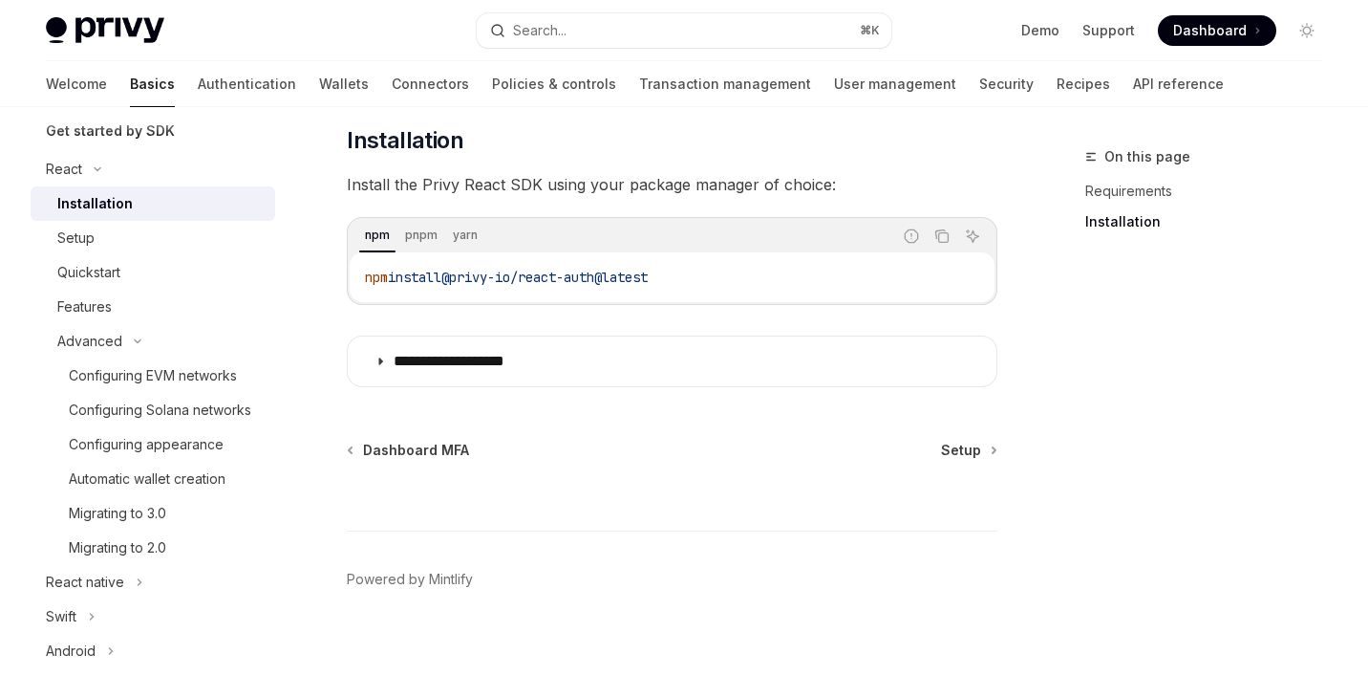
scroll to position [289, 0]
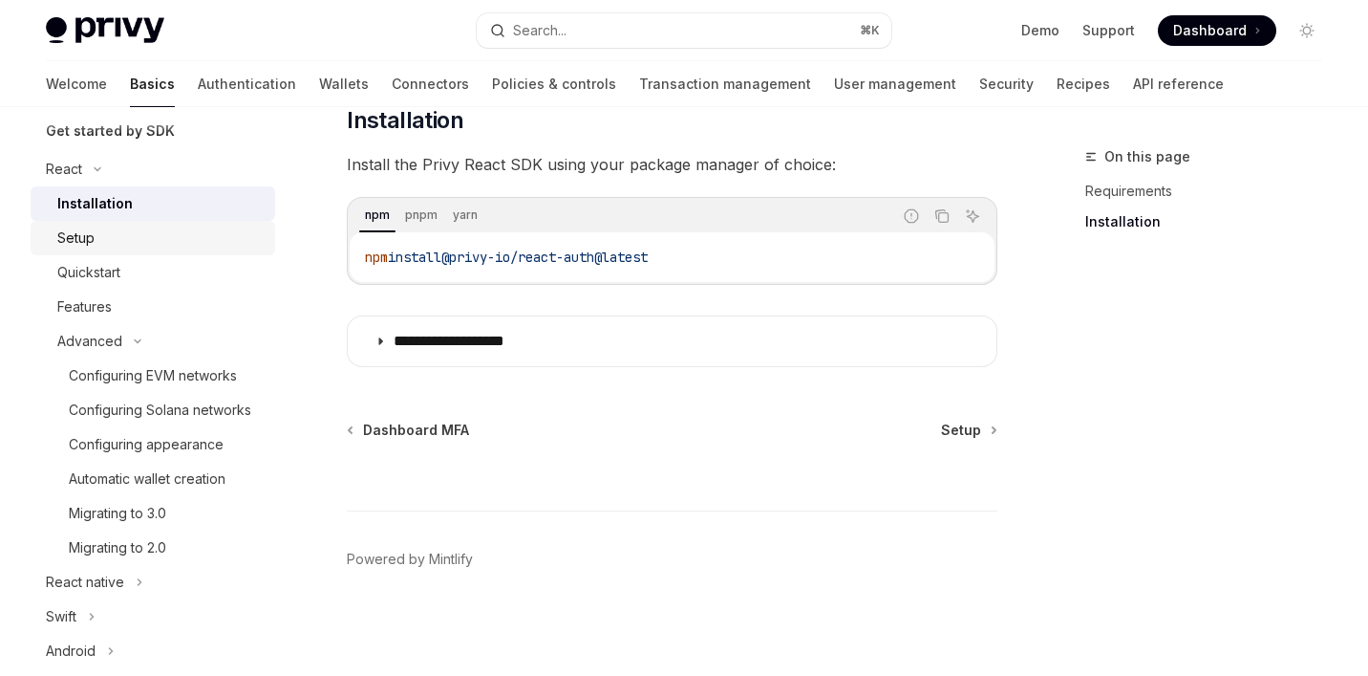
click at [93, 226] on div "Setup" at bounding box center [75, 237] width 37 height 23
type textarea "*"
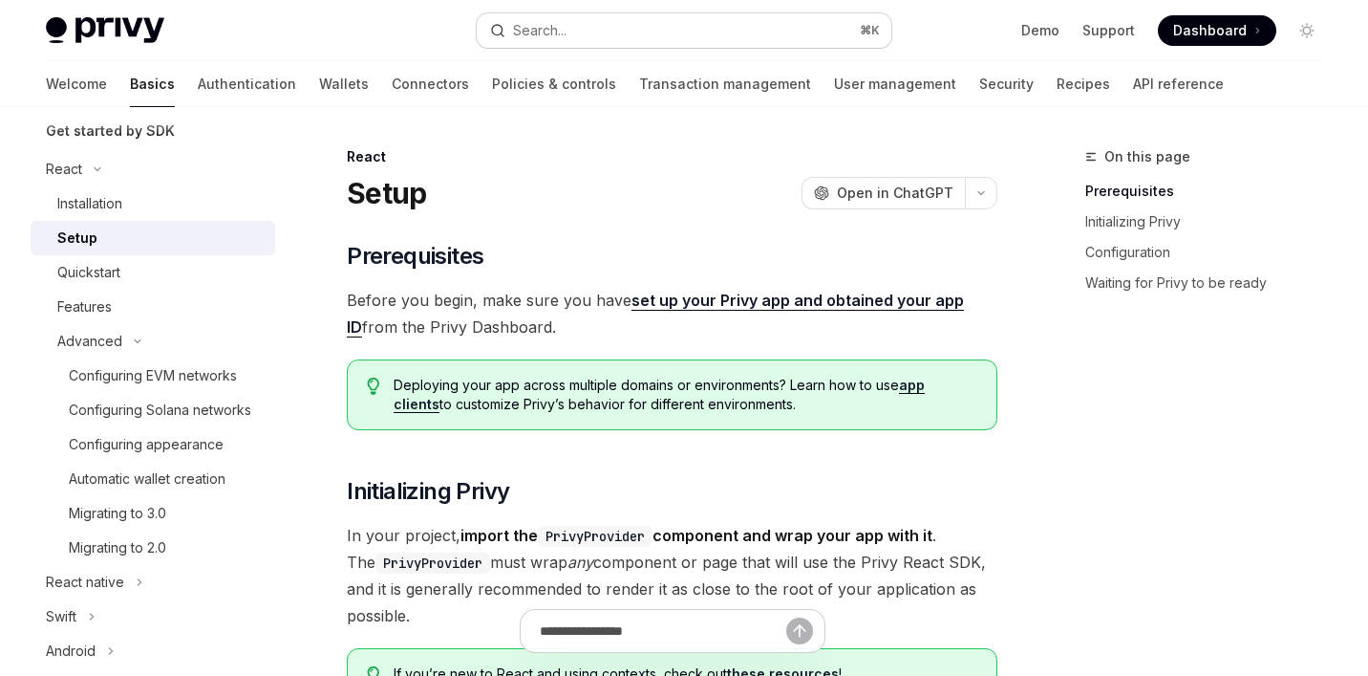
click at [563, 29] on div "Search..." at bounding box center [540, 30] width 54 height 23
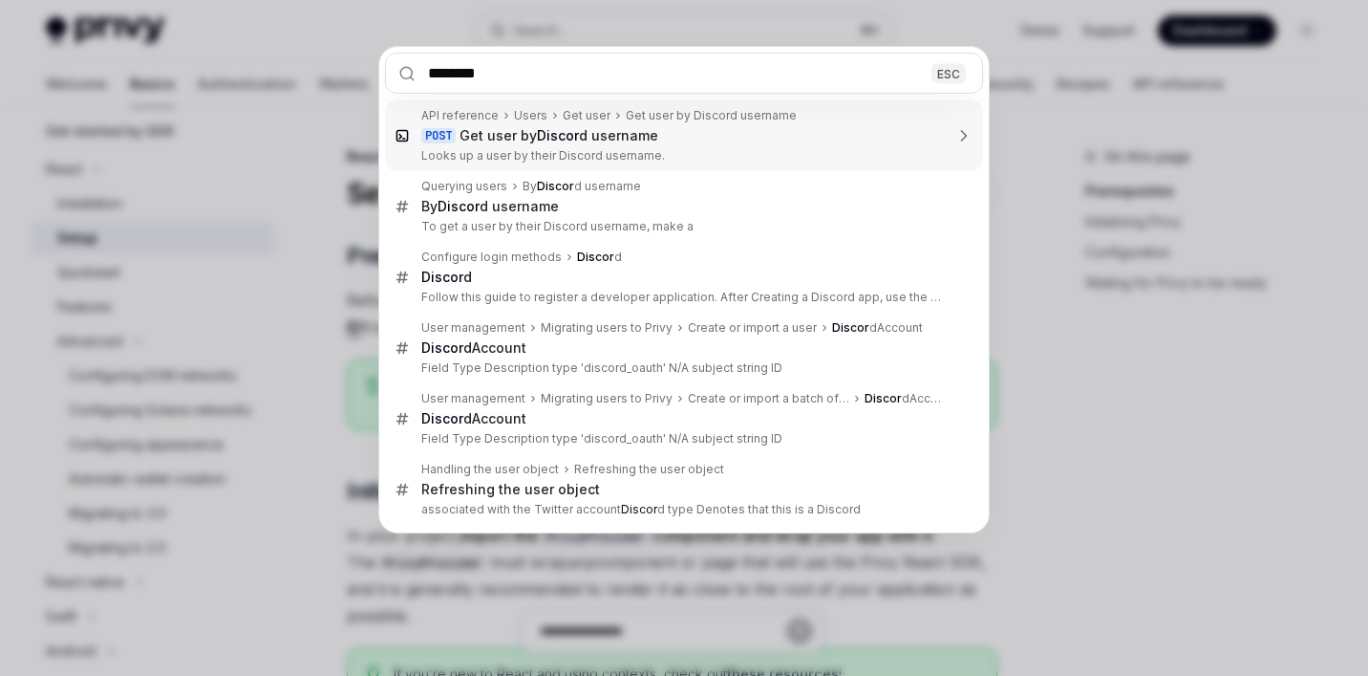
type input "*******"
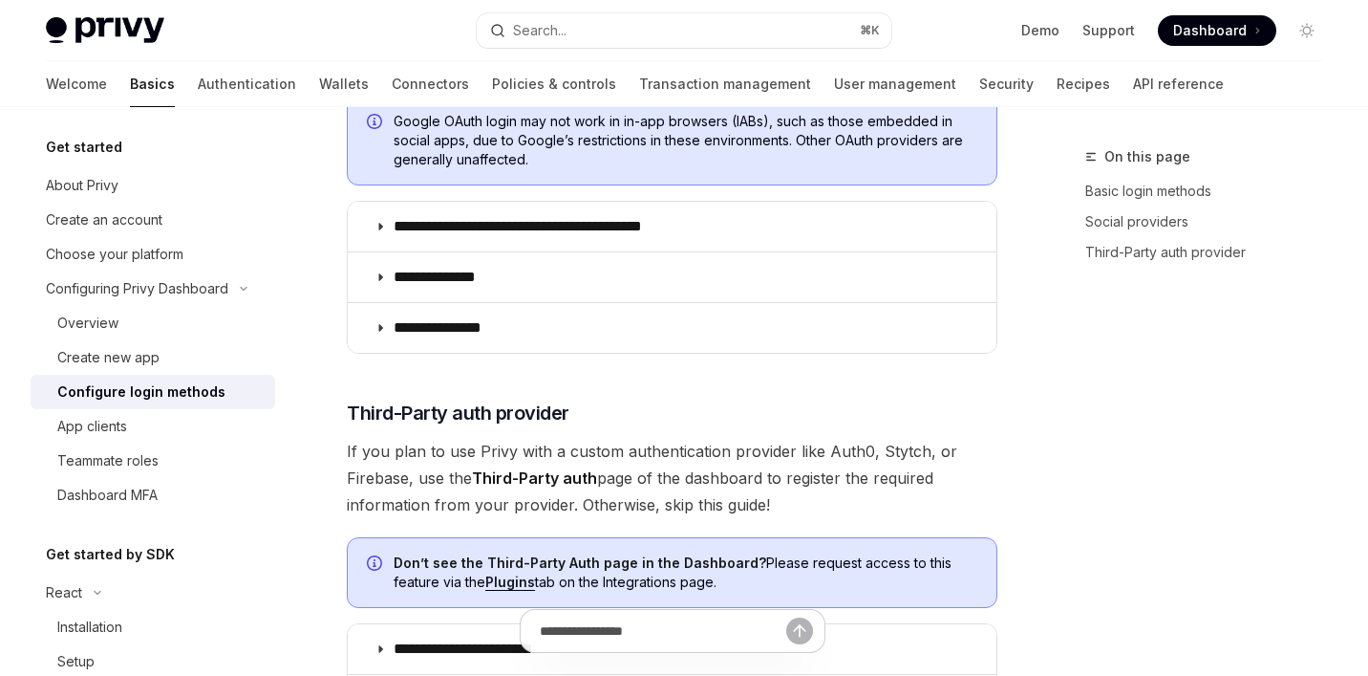
scroll to position [781, 0]
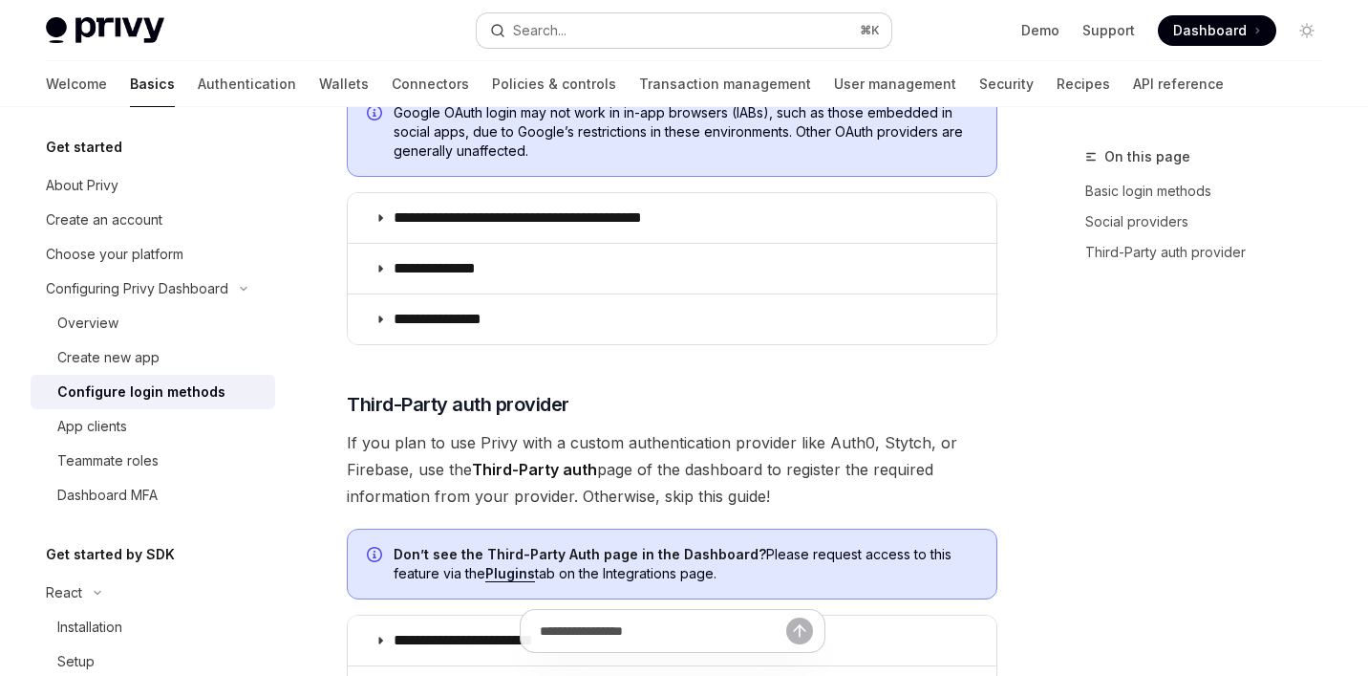
click at [555, 19] on div "Search..." at bounding box center [540, 30] width 54 height 23
click at [1133, 88] on link "API reference" at bounding box center [1178, 84] width 91 height 46
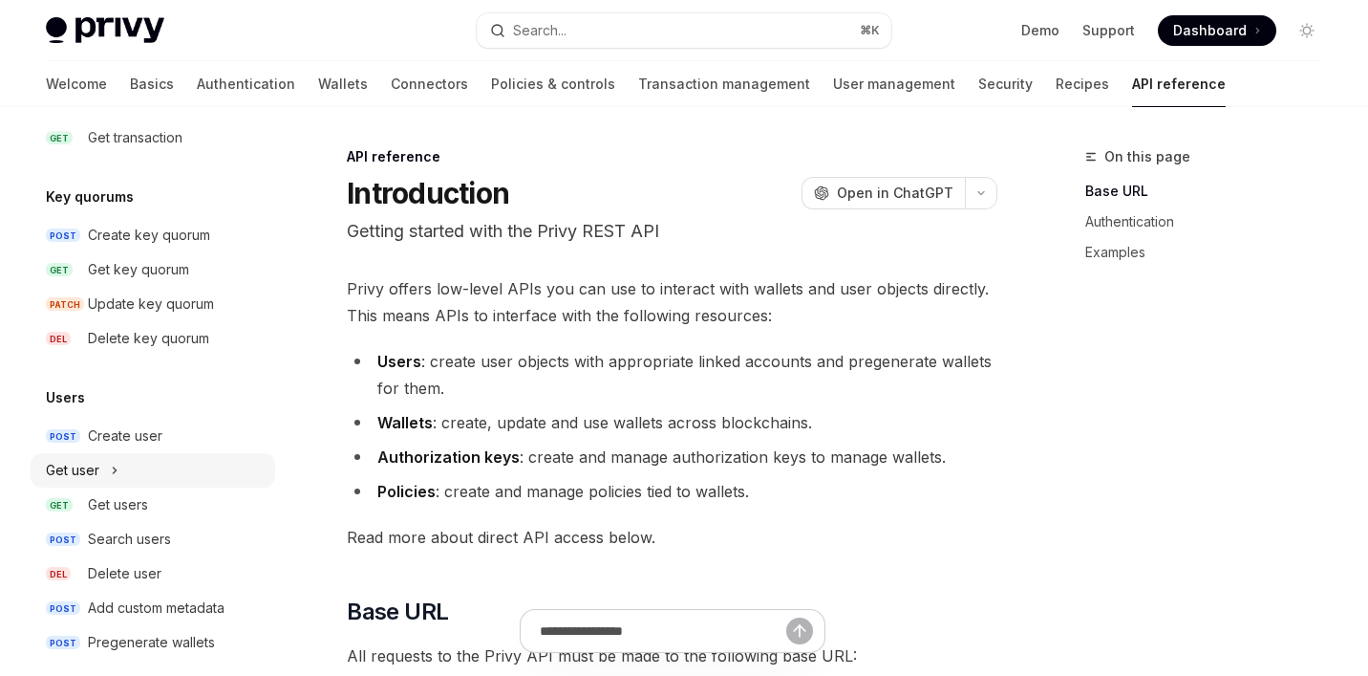
click at [136, 470] on button "Get user" at bounding box center [153, 470] width 245 height 34
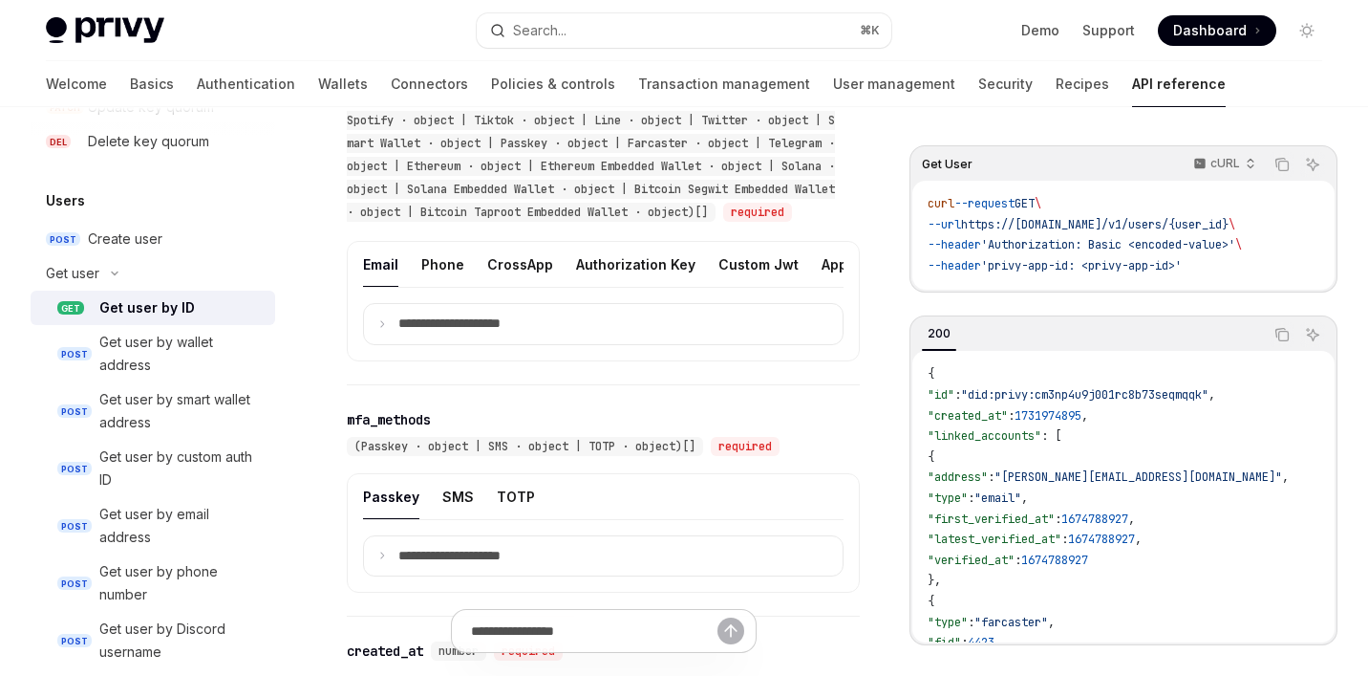
scroll to position [1085, 0]
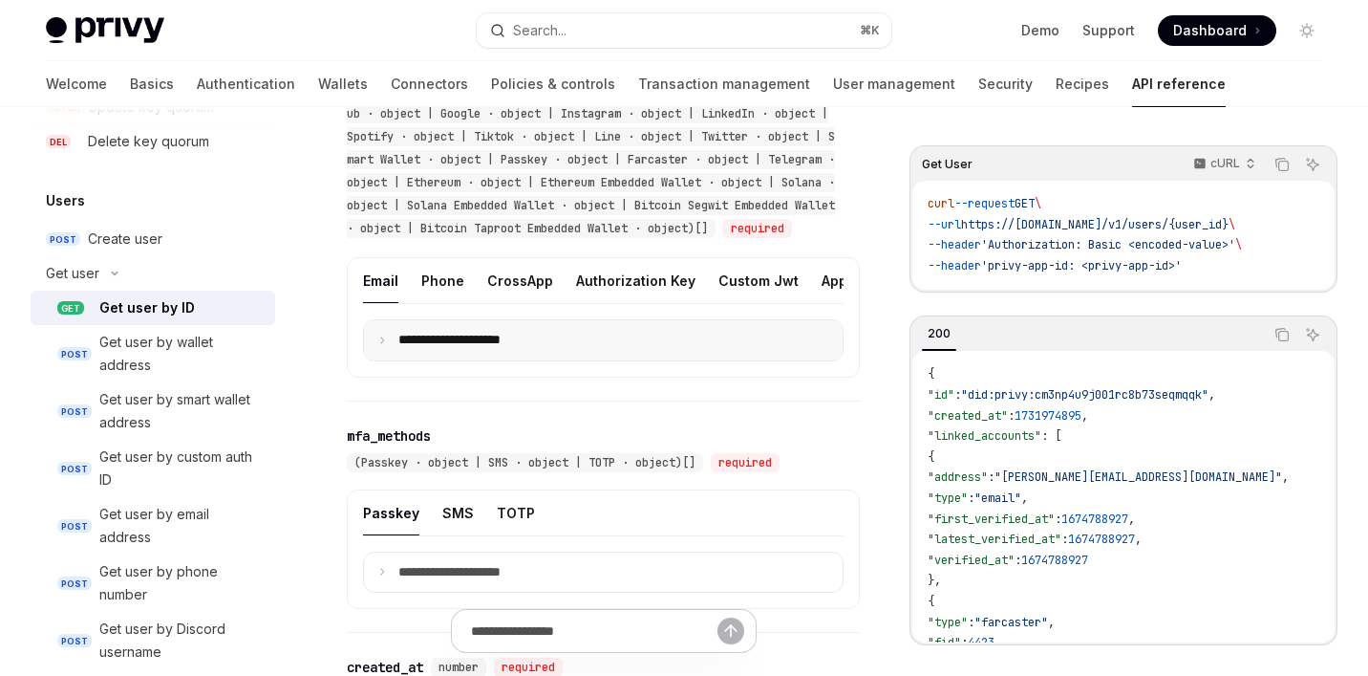
click at [437, 349] on p "**********" at bounding box center [464, 340] width 133 height 17
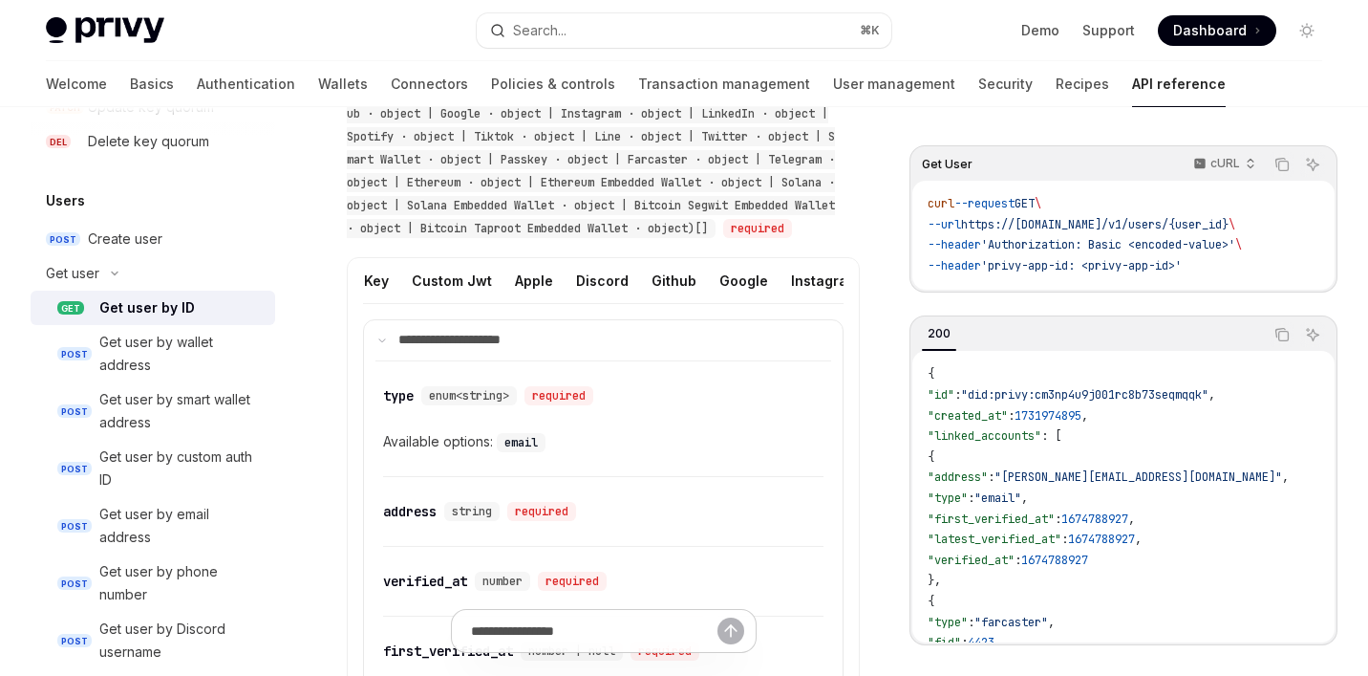
scroll to position [0, 308]
click at [590, 296] on button "Discord" at bounding box center [601, 280] width 53 height 45
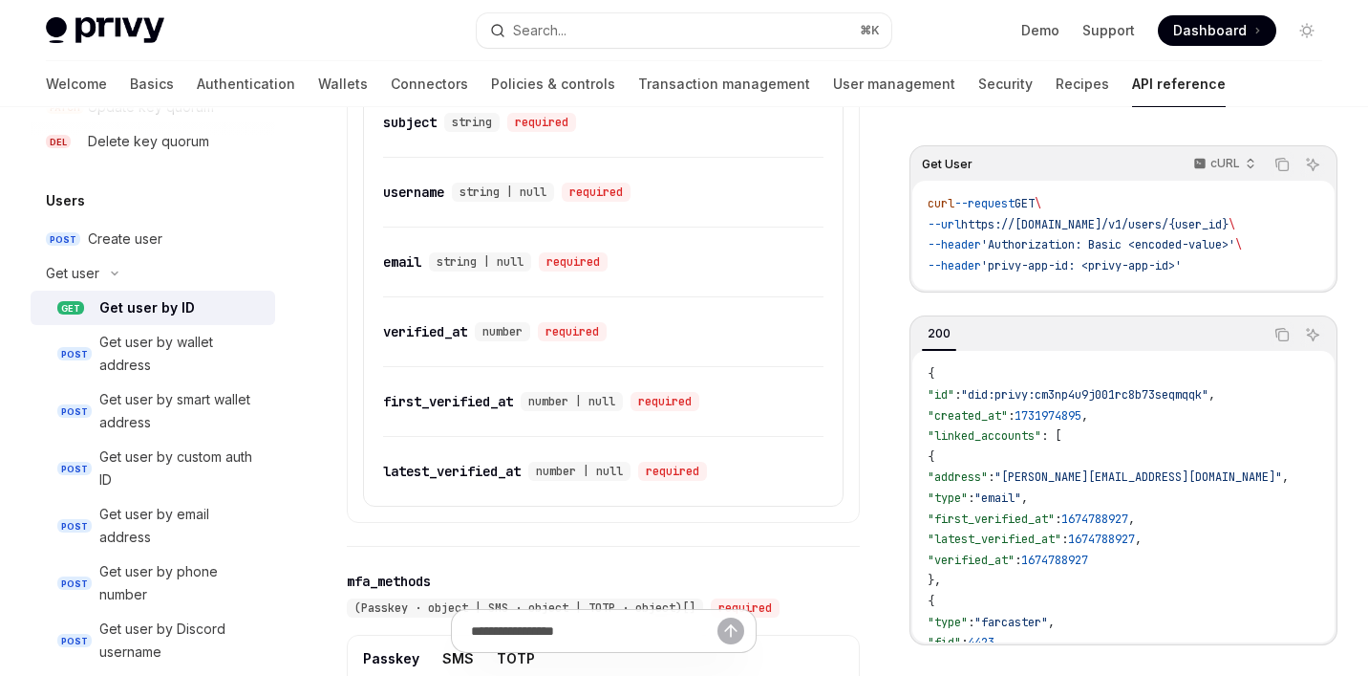
scroll to position [1488, 0]
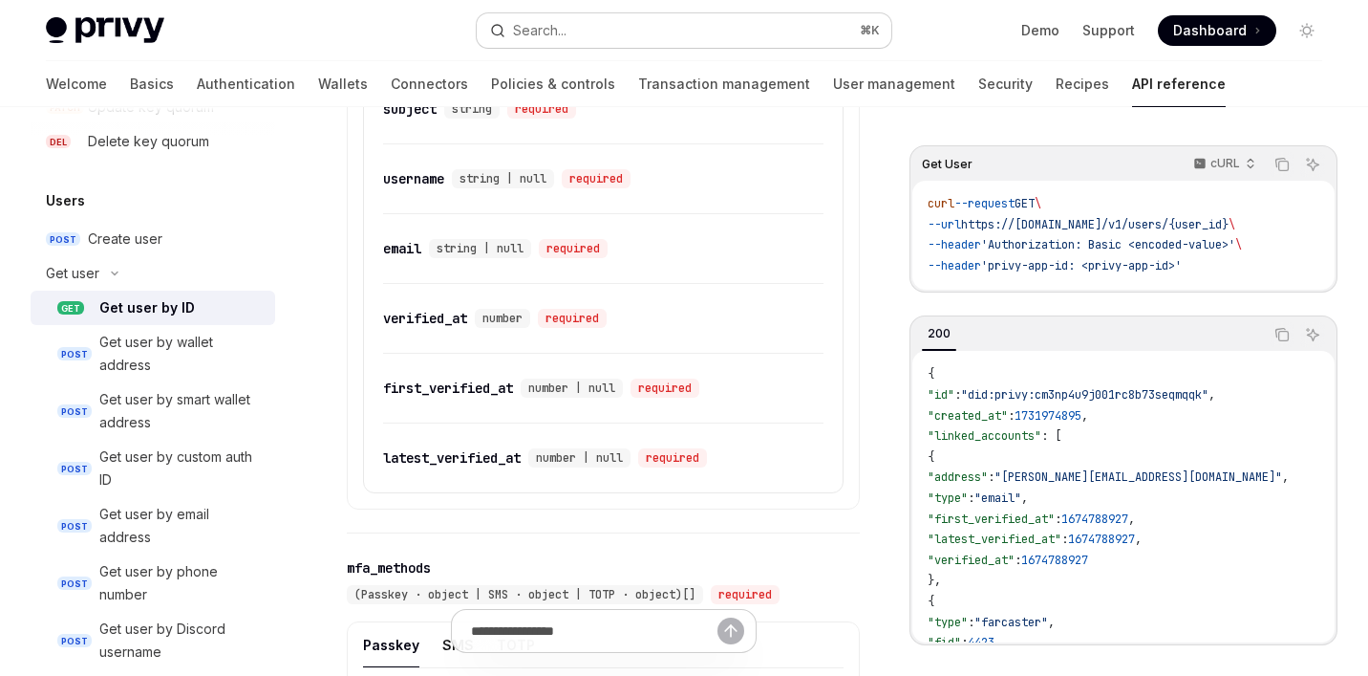
click at [624, 24] on button "Search... ⌘ K" at bounding box center [685, 30] width 416 height 34
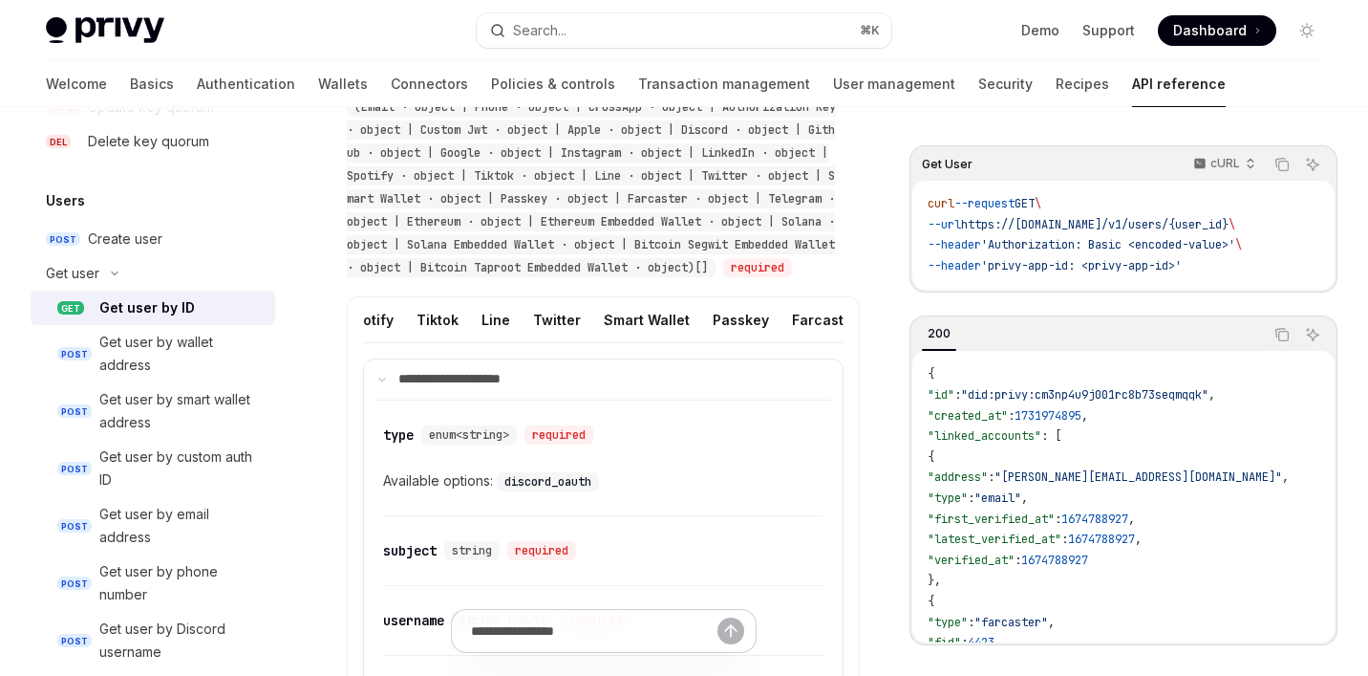
scroll to position [0, 1066]
click at [664, 335] on button "Farcaster" at bounding box center [683, 319] width 66 height 45
type textarea "*"
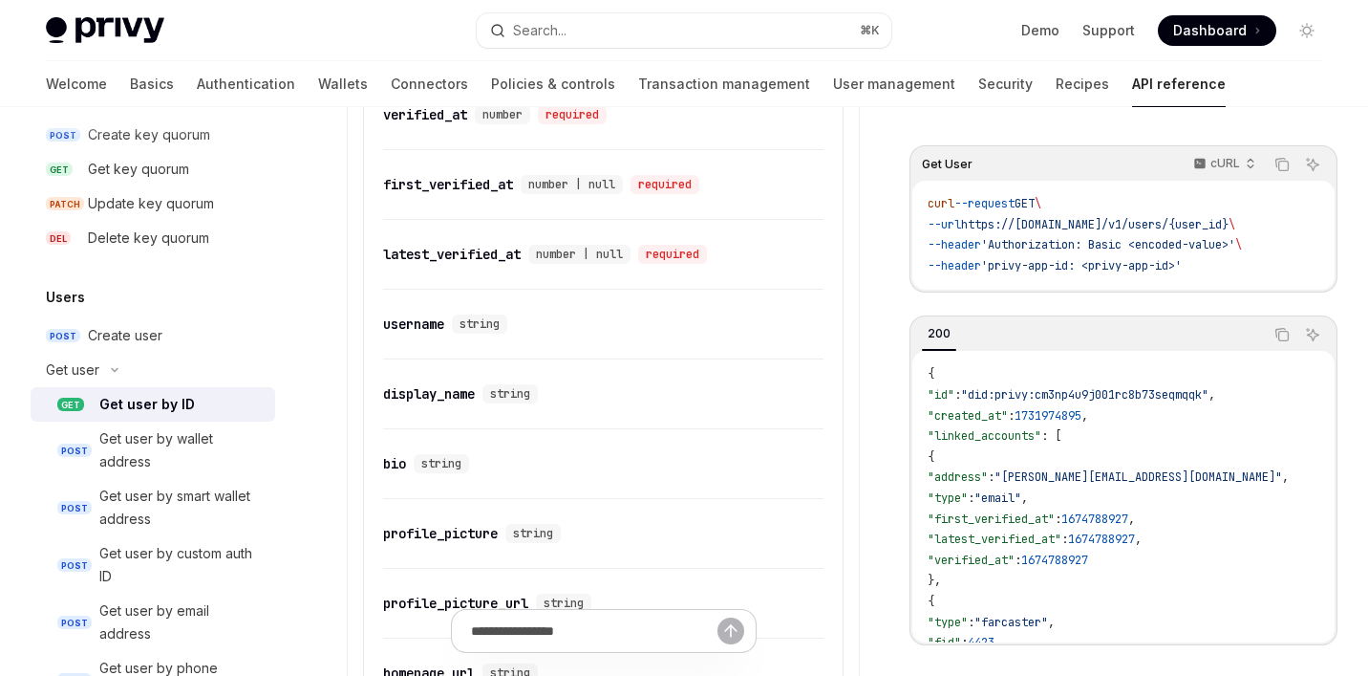
scroll to position [1408, 0]
click at [569, 36] on button "Search... ⌘ K" at bounding box center [685, 30] width 416 height 34
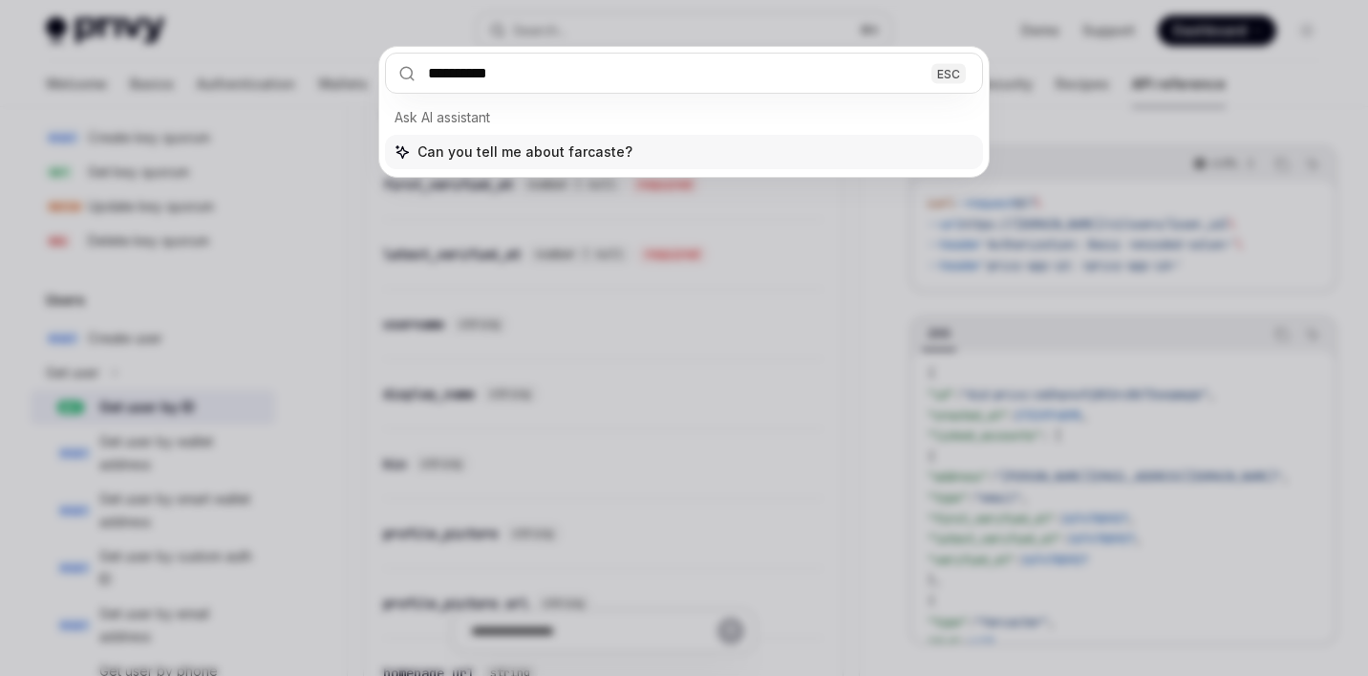
type input "*********"
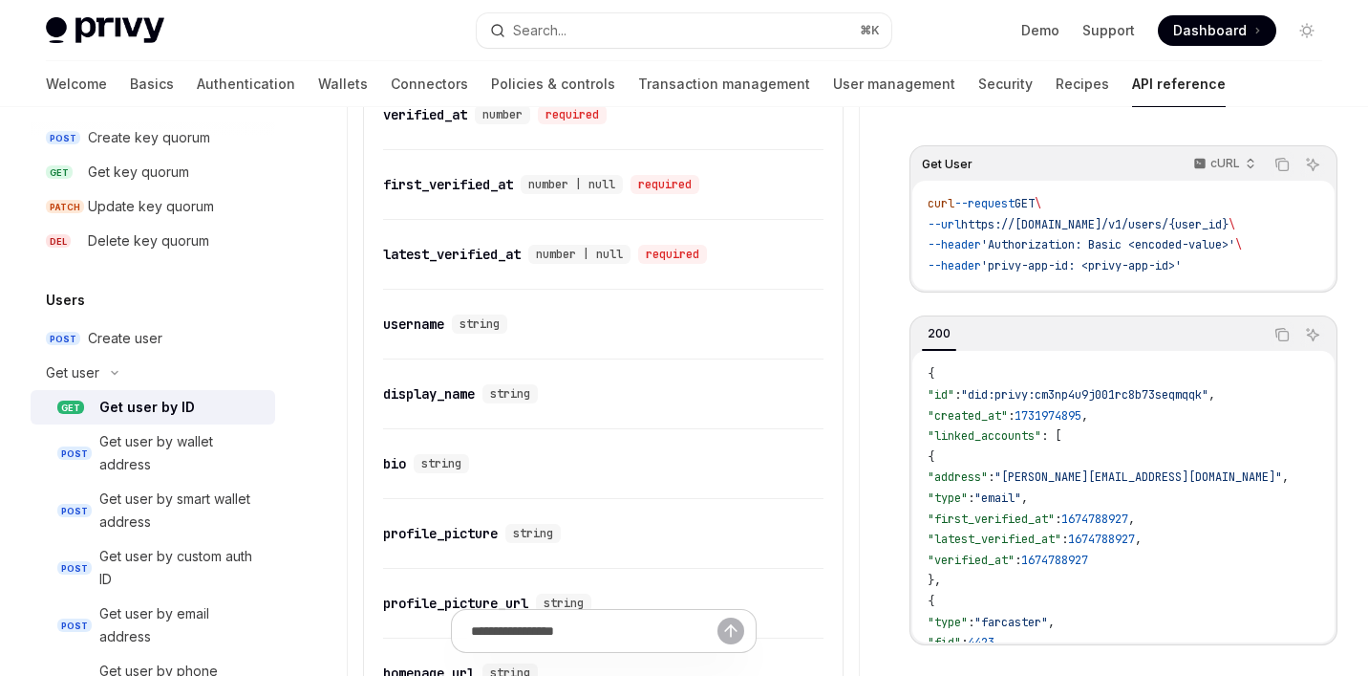
type textarea "*"
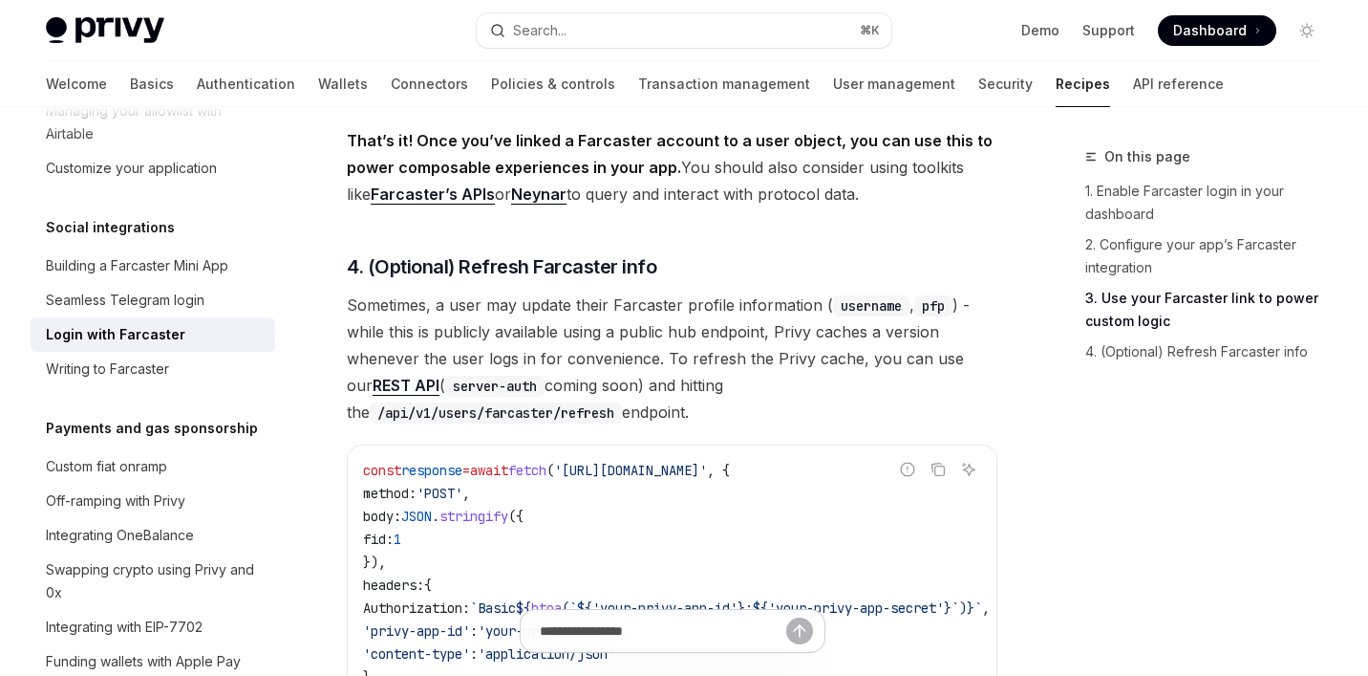
scroll to position [1692, 0]
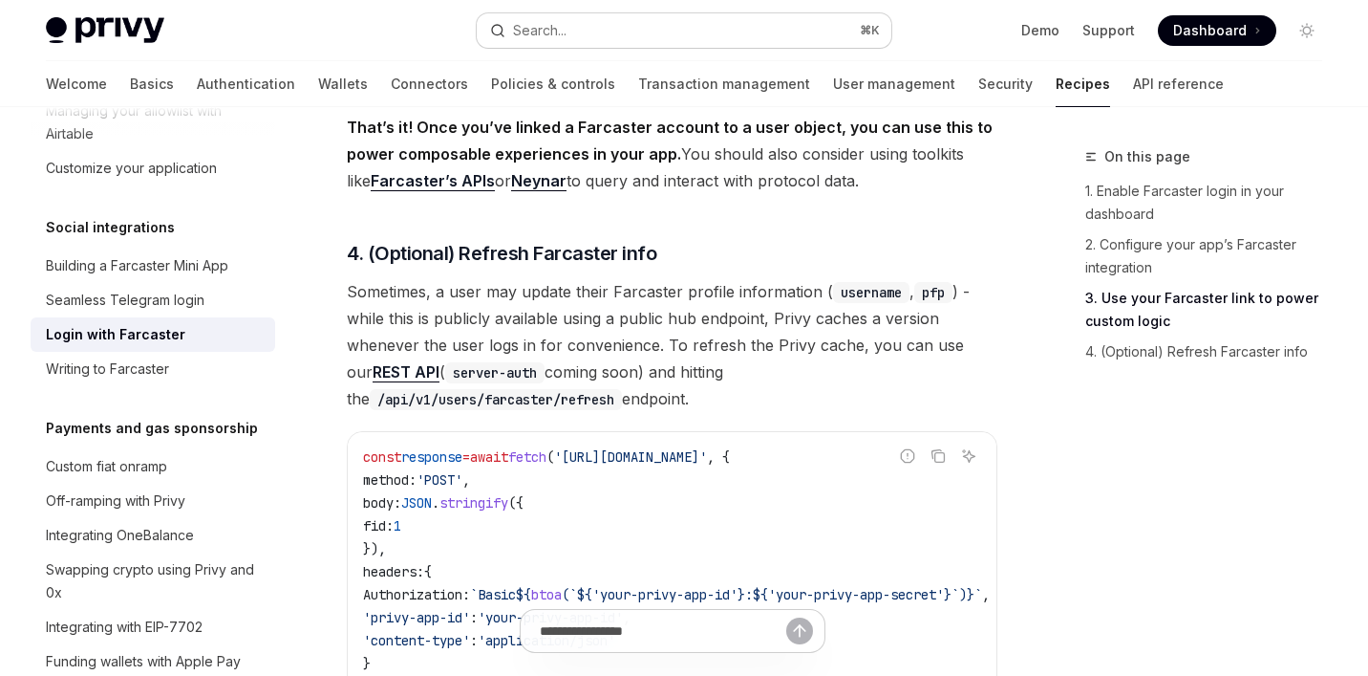
click at [552, 41] on button "Search... ⌘ K" at bounding box center [685, 30] width 416 height 34
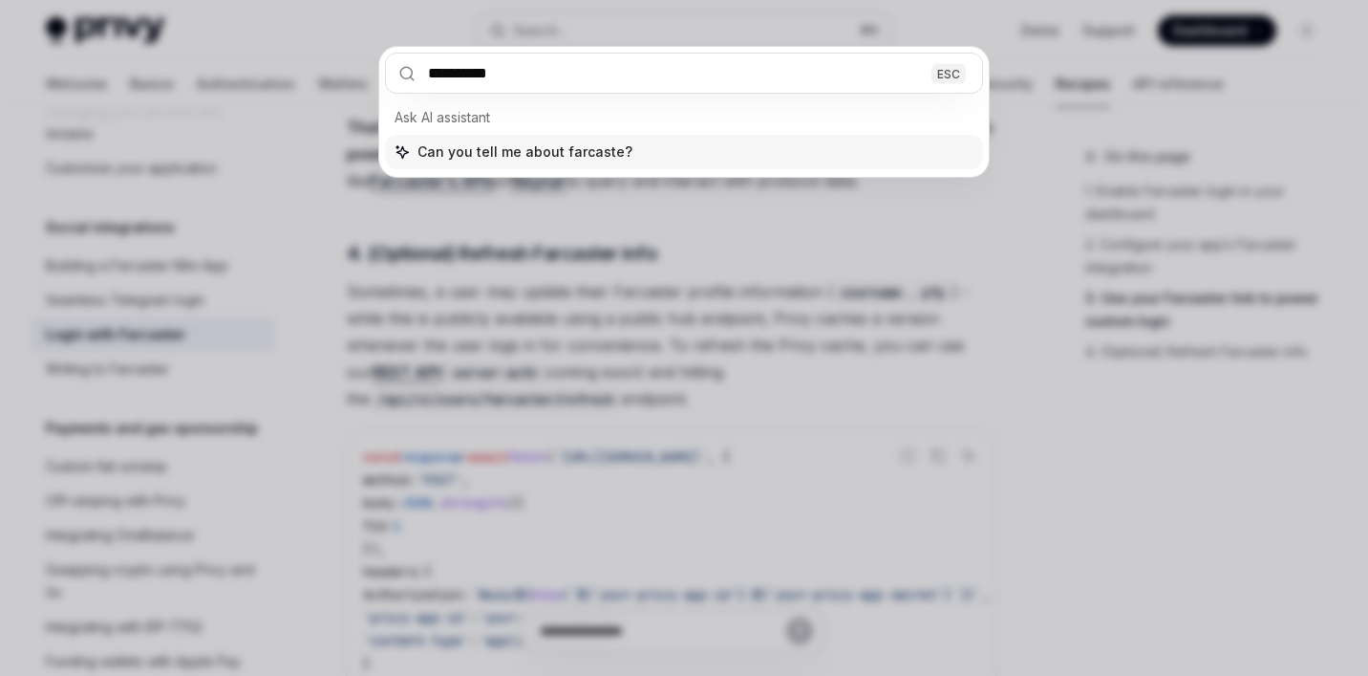
type input "*********"
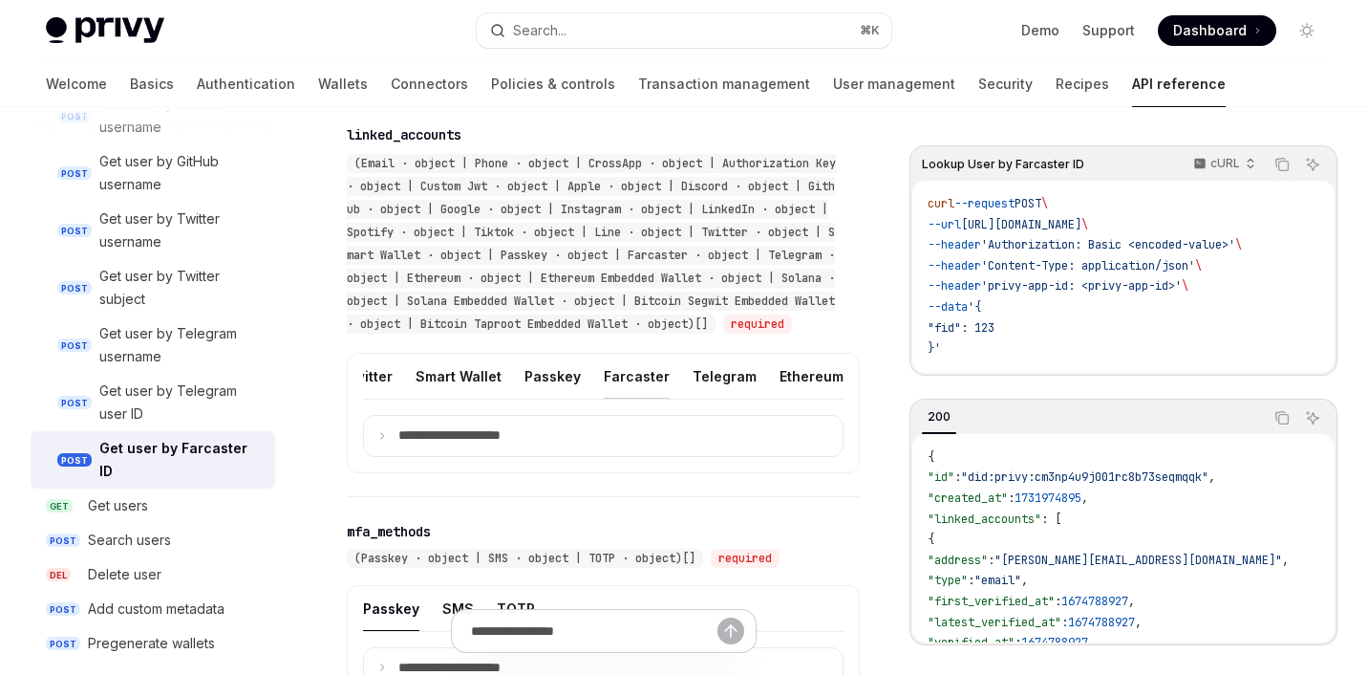
scroll to position [0, 1110]
click at [606, 395] on button "Farcaster" at bounding box center [639, 376] width 66 height 45
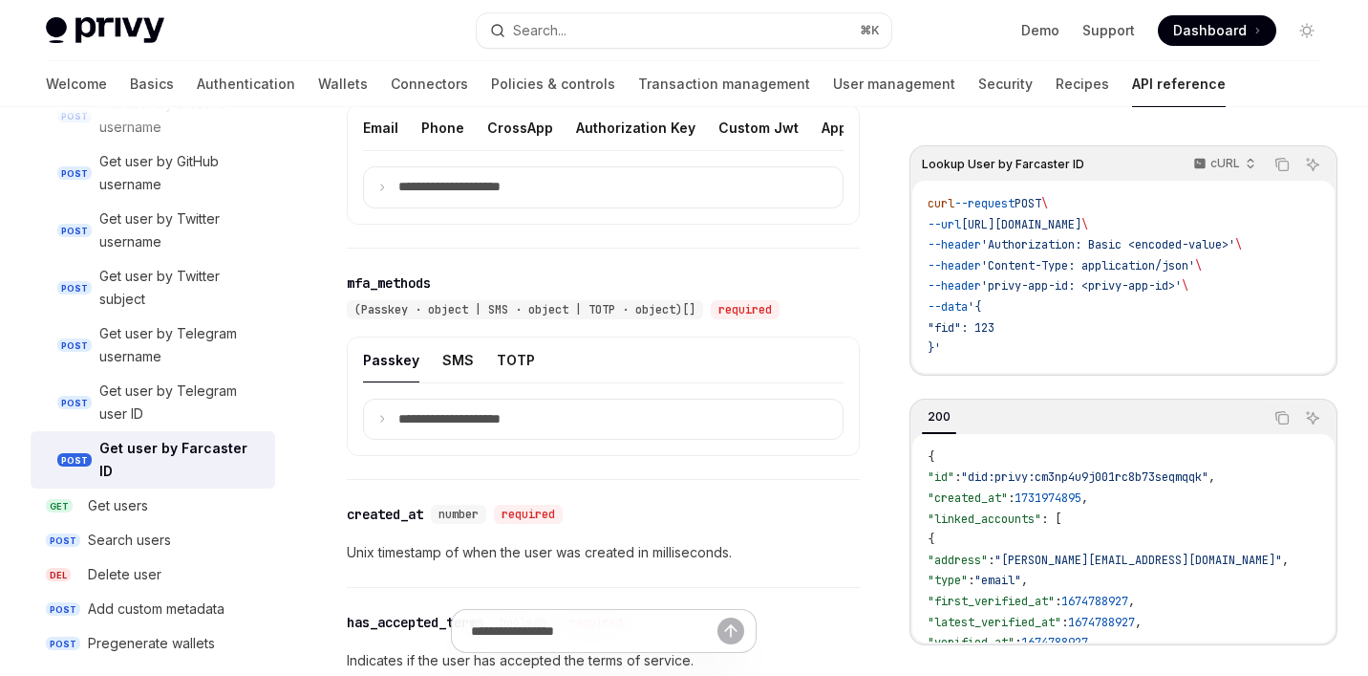
scroll to position [1236, 0]
click at [417, 194] on p "**********" at bounding box center [464, 185] width 133 height 17
click at [568, 139] on button "Farcaster" at bounding box center [601, 125] width 66 height 45
click at [568, 148] on button "Farcaster" at bounding box center [601, 125] width 66 height 45
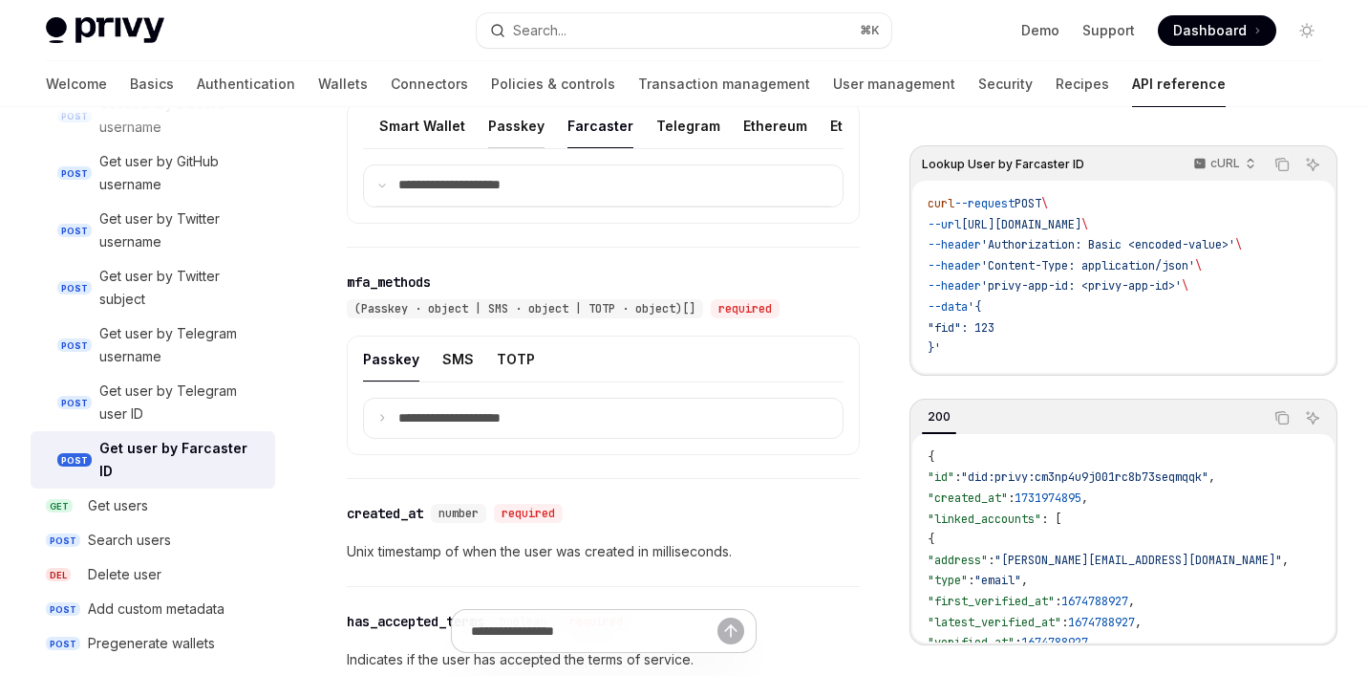
click at [488, 148] on button "Passkey" at bounding box center [516, 125] width 56 height 45
click at [588, 223] on div "**********" at bounding box center [603, 162] width 513 height 120
click at [588, 205] on summary "**********" at bounding box center [603, 185] width 479 height 40
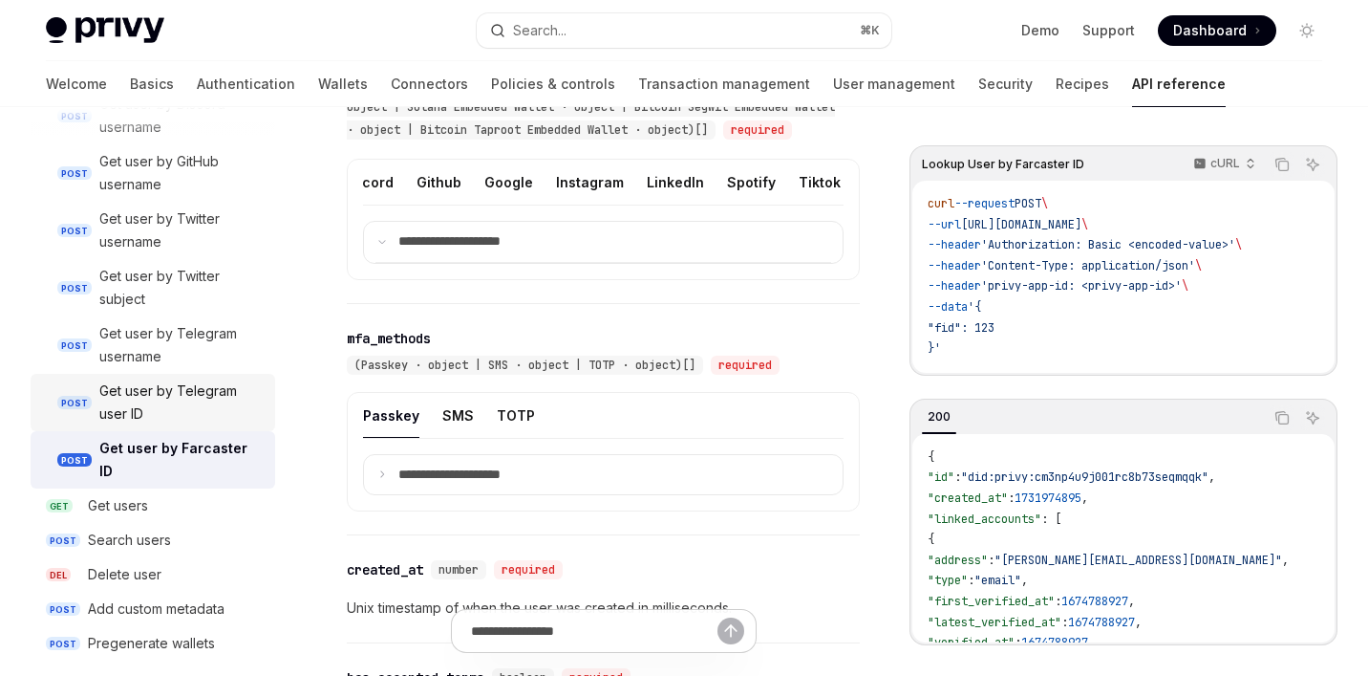
scroll to position [978, 0]
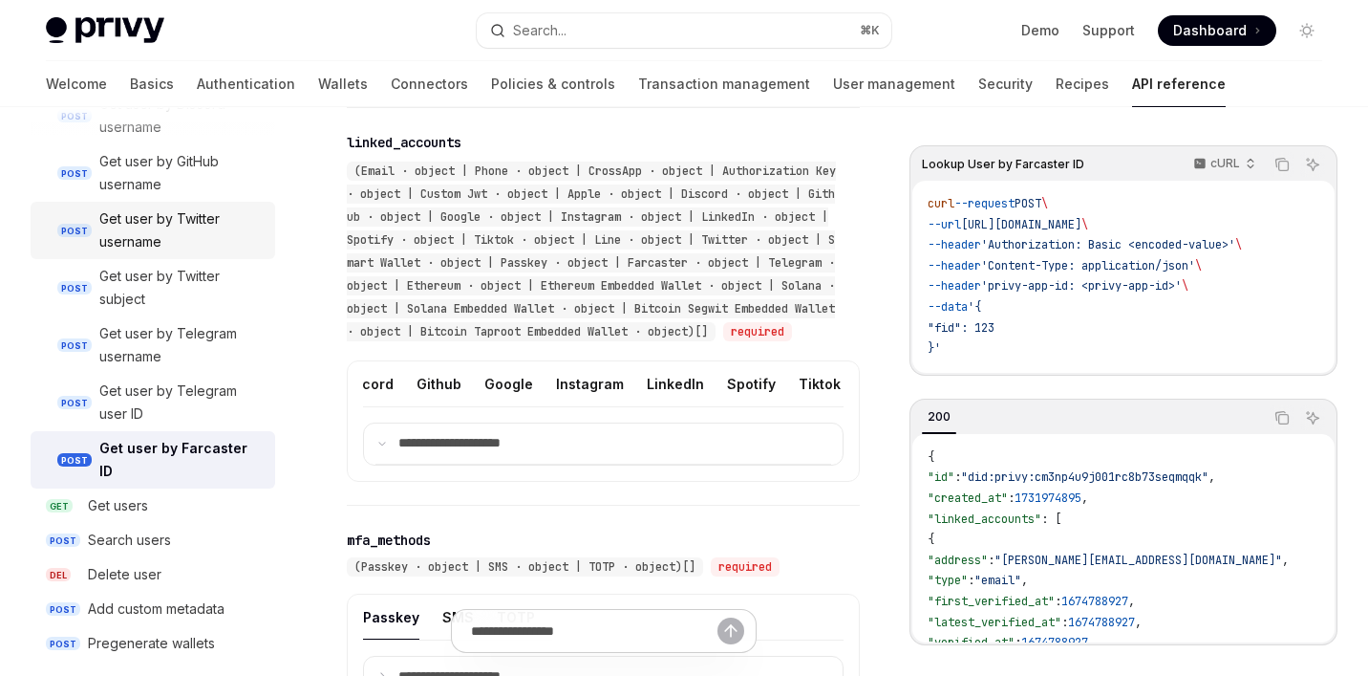
click at [145, 255] on link "POST Get user by Twitter username" at bounding box center [153, 230] width 245 height 57
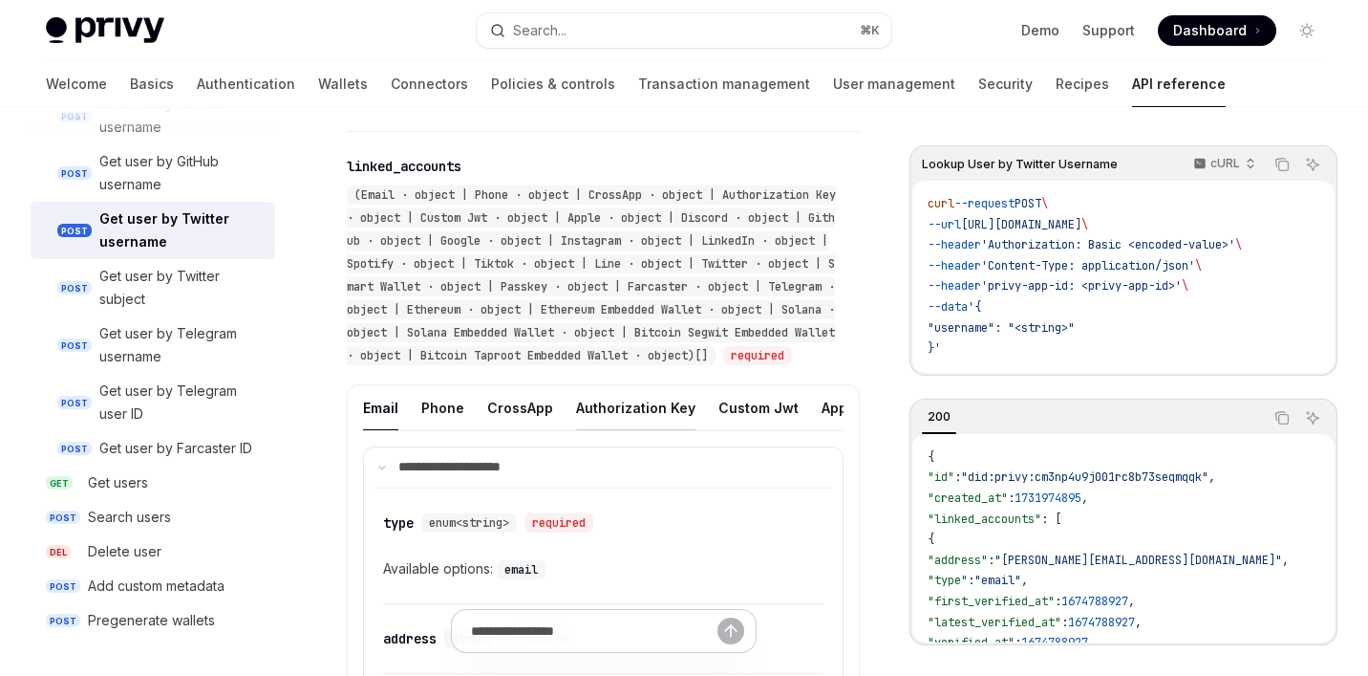
click at [604, 430] on button "Authorization Key" at bounding box center [635, 407] width 119 height 45
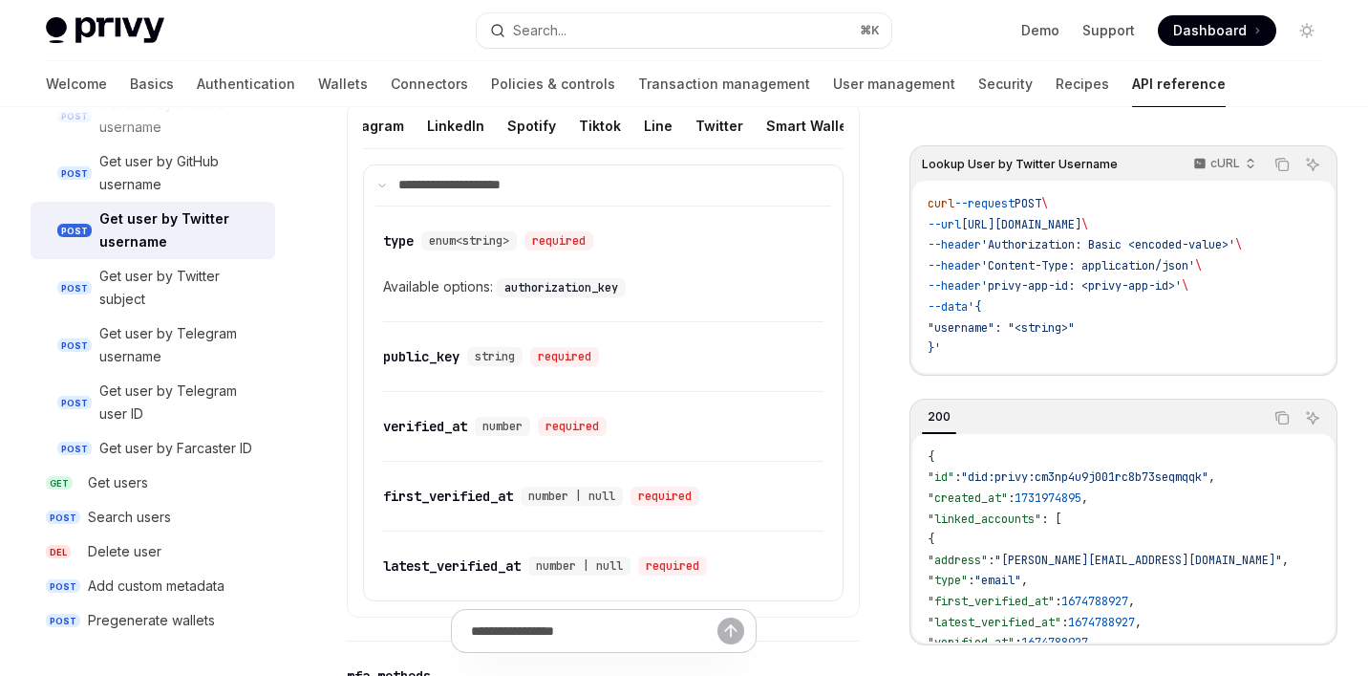
scroll to position [0, 977]
click at [739, 138] on button "Farcaster" at bounding box center [772, 125] width 66 height 45
type textarea "*"
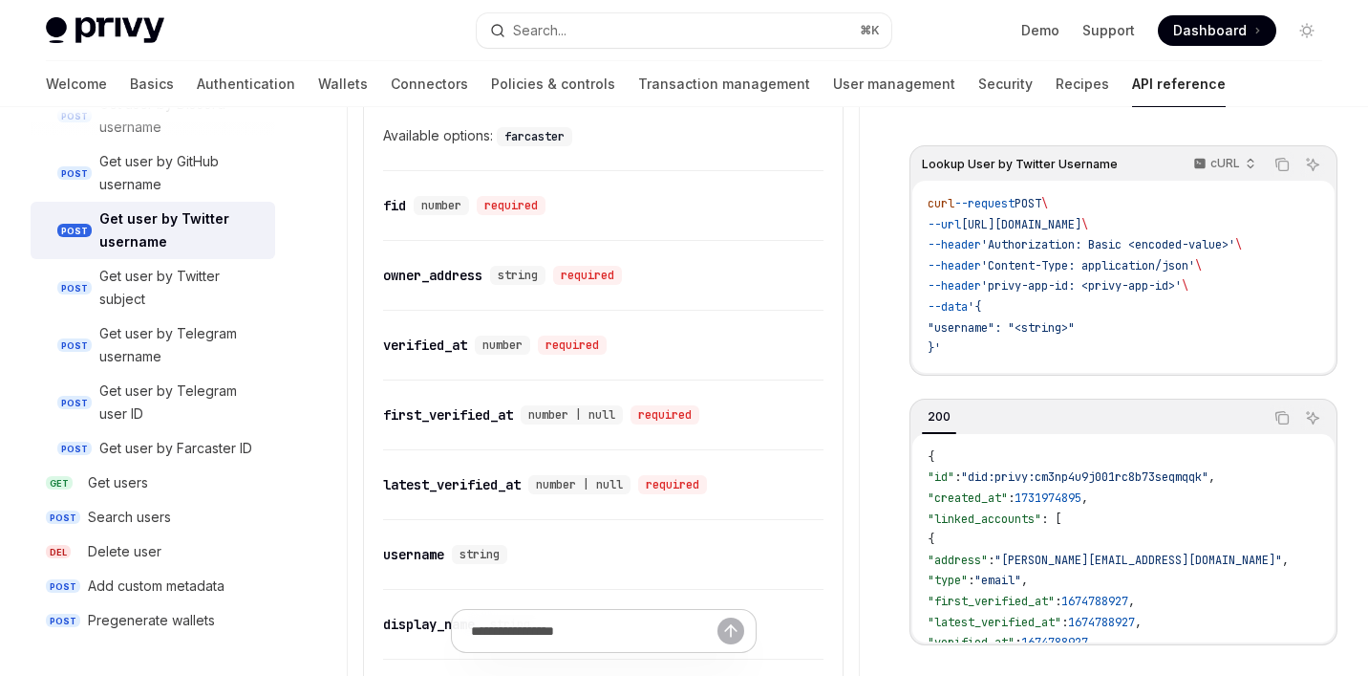
scroll to position [1390, 0]
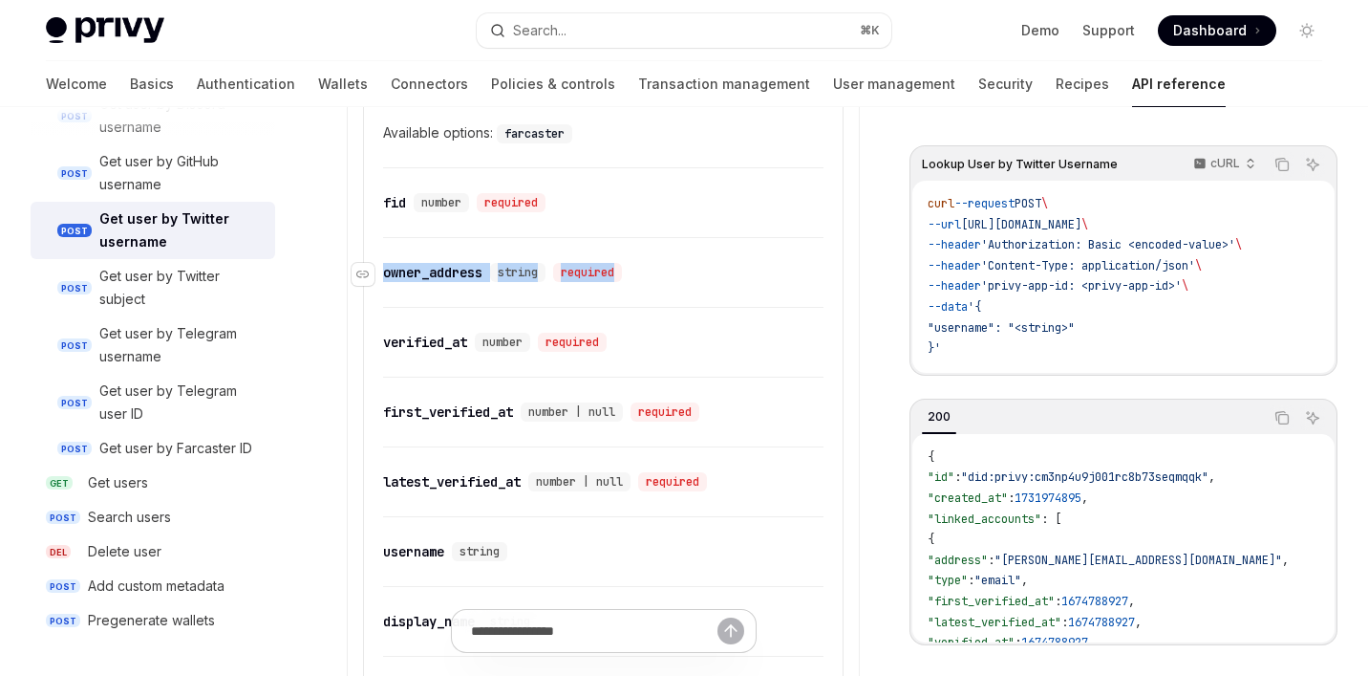
drag, startPoint x: 629, startPoint y: 307, endPoint x: 379, endPoint y: 292, distance: 249.8
click at [383, 292] on div "​ owner_address string required" at bounding box center [603, 272] width 440 height 69
copy div "​ owner_address string required"
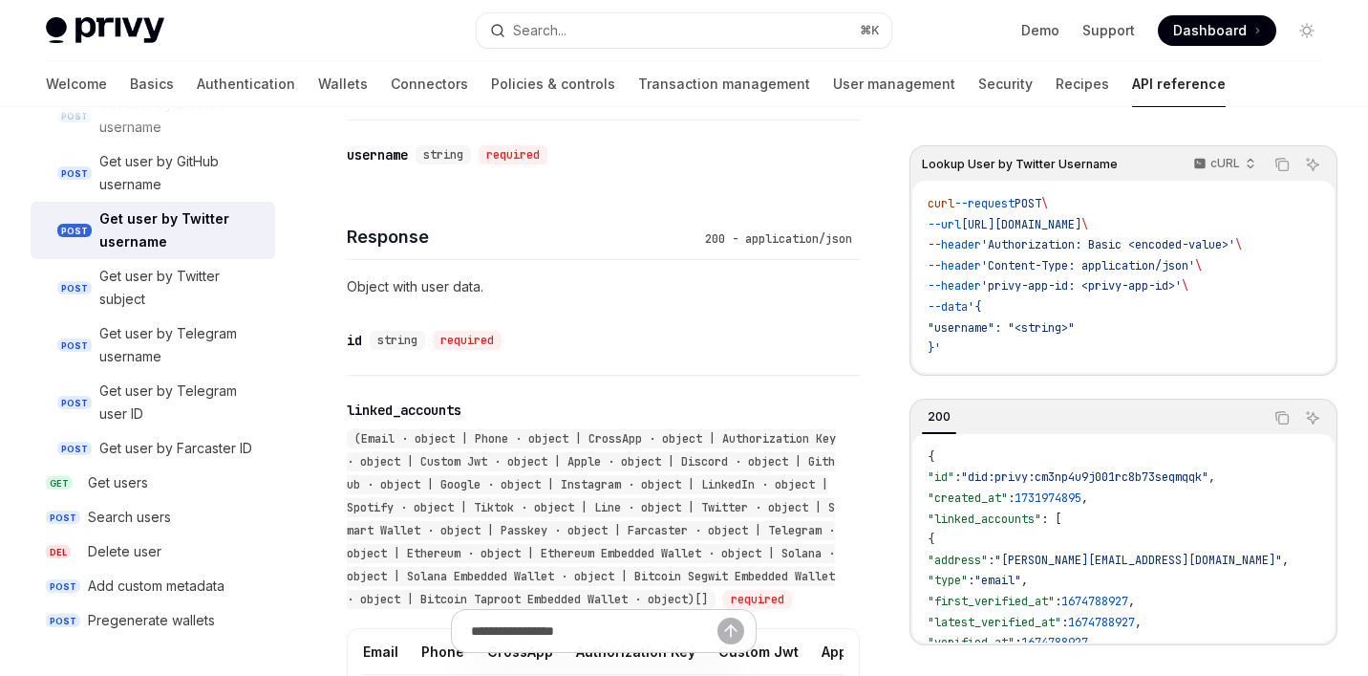
scroll to position [667, 0]
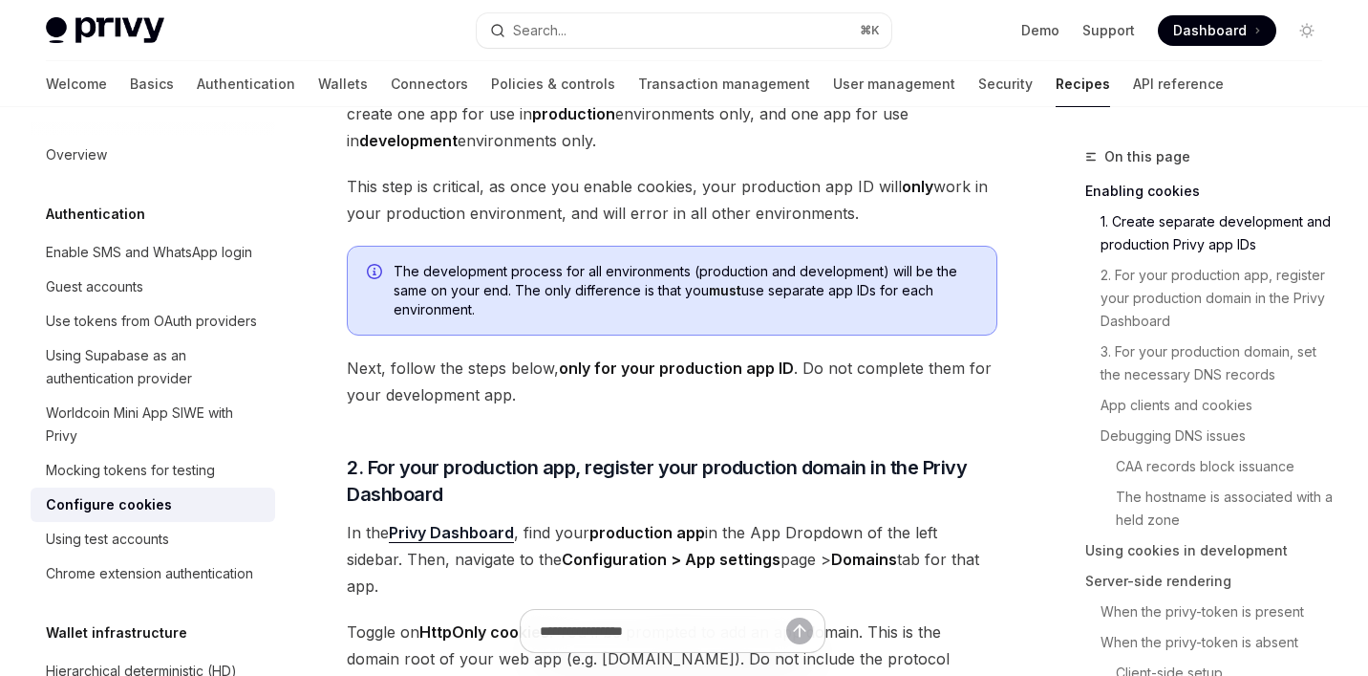
scroll to position [666, 0]
